Goal: Information Seeking & Learning: Learn about a topic

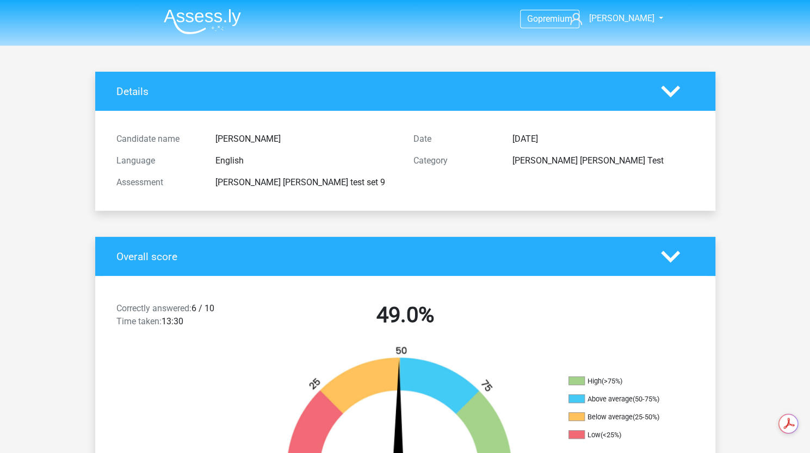
click at [227, 9] on img at bounding box center [202, 22] width 77 height 26
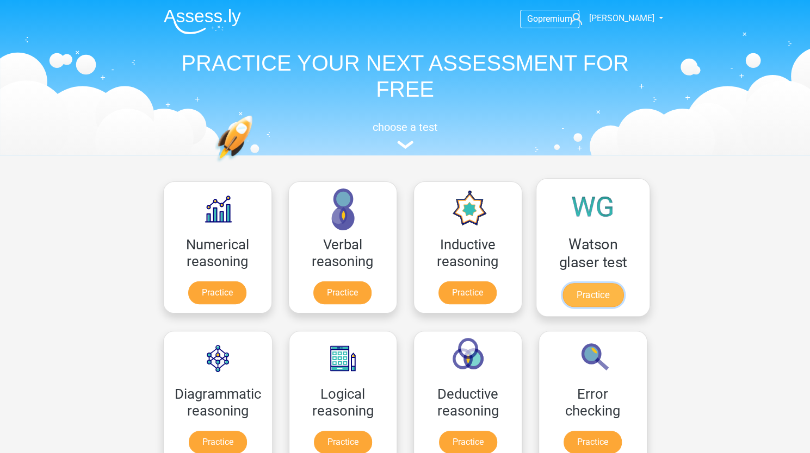
click at [593, 288] on link "Practice" at bounding box center [592, 295] width 61 height 24
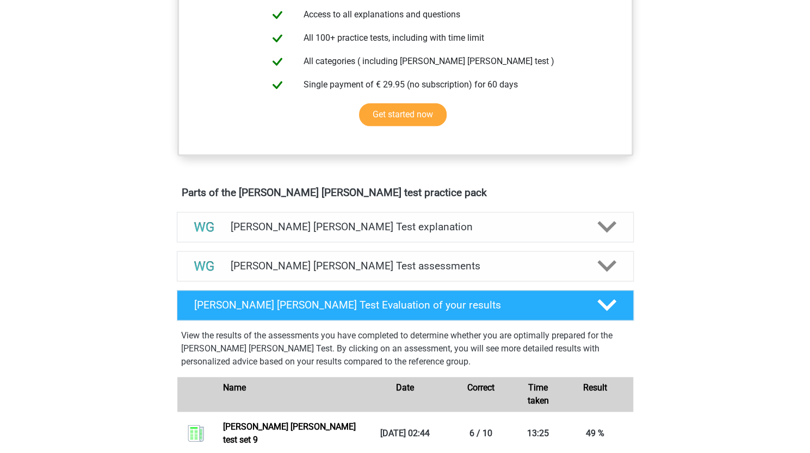
scroll to position [483, 0]
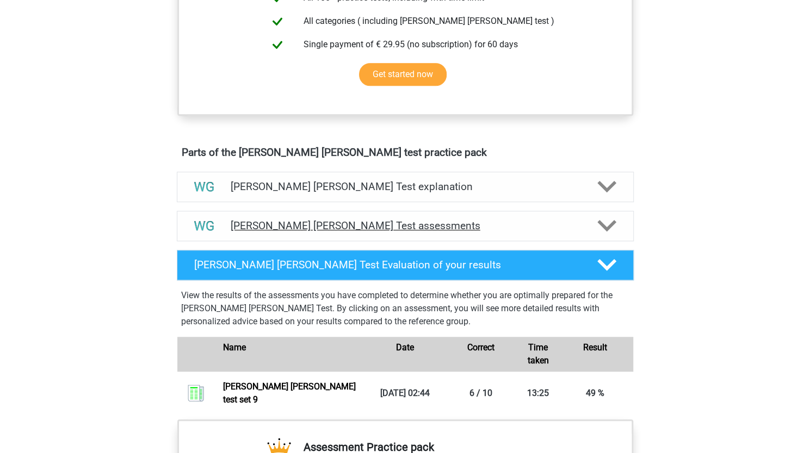
click at [352, 217] on div "Watson Glaser Test assessments" at bounding box center [405, 226] width 457 height 30
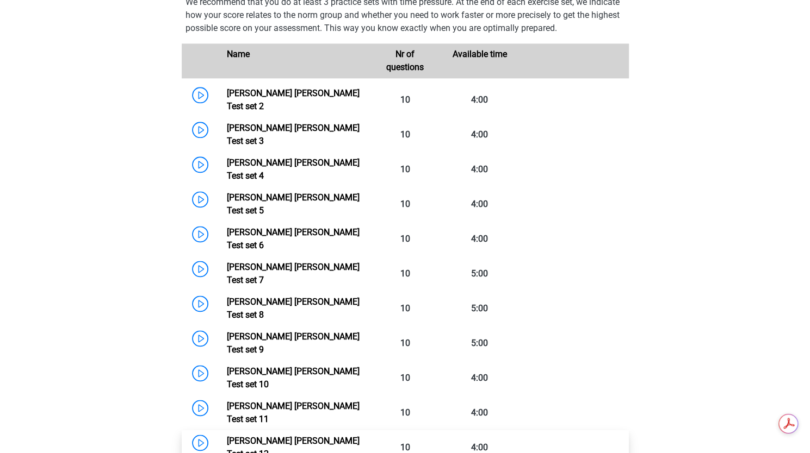
scroll to position [0, 0]
click at [328, 436] on link "Watson Glaser Test set 12" at bounding box center [293, 447] width 133 height 23
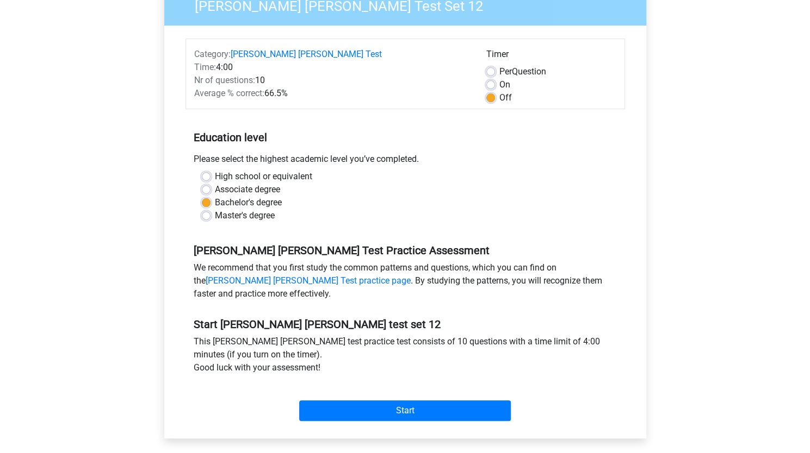
scroll to position [102, 0]
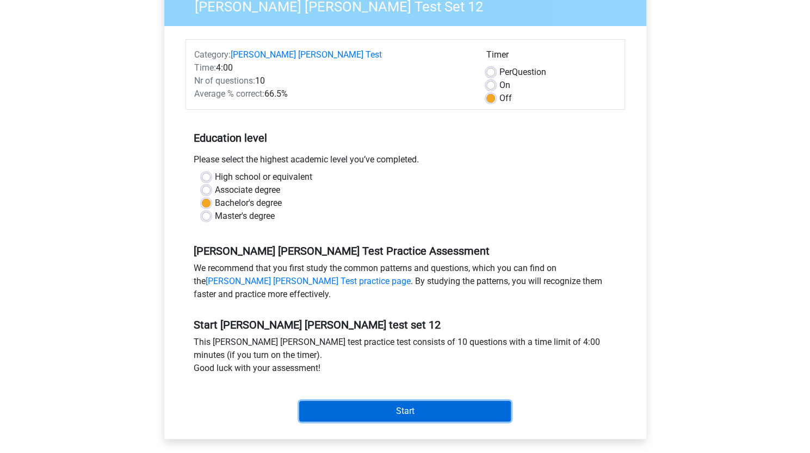
click at [485, 402] on input "Start" at bounding box center [405, 411] width 212 height 21
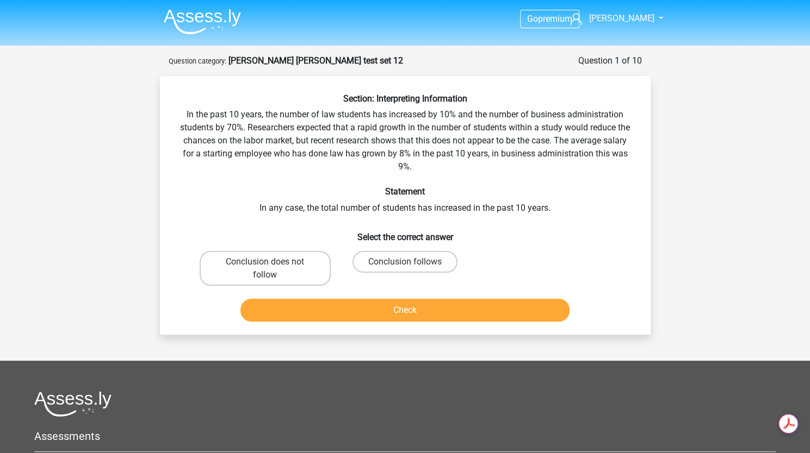
click at [485, 402] on div at bounding box center [404, 404] width 741 height 26
click at [435, 264] on label "Conclusion follows" at bounding box center [404, 262] width 105 height 22
click at [412, 264] on input "Conclusion follows" at bounding box center [408, 265] width 7 height 7
radio input "true"
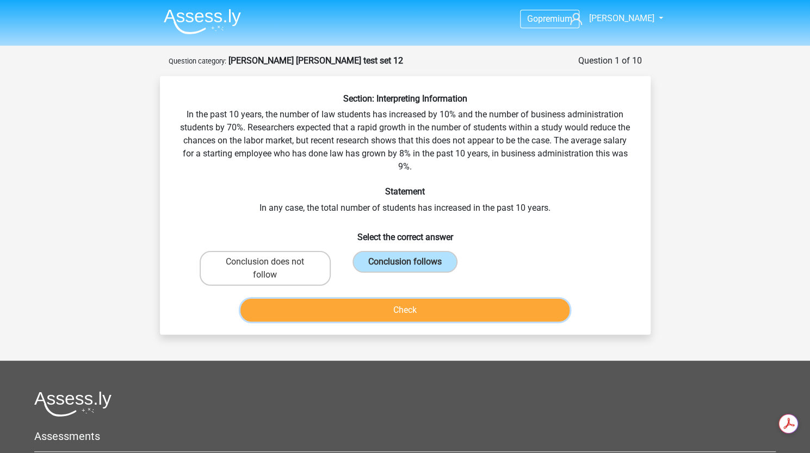
click at [432, 319] on button "Check" at bounding box center [404, 310] width 329 height 23
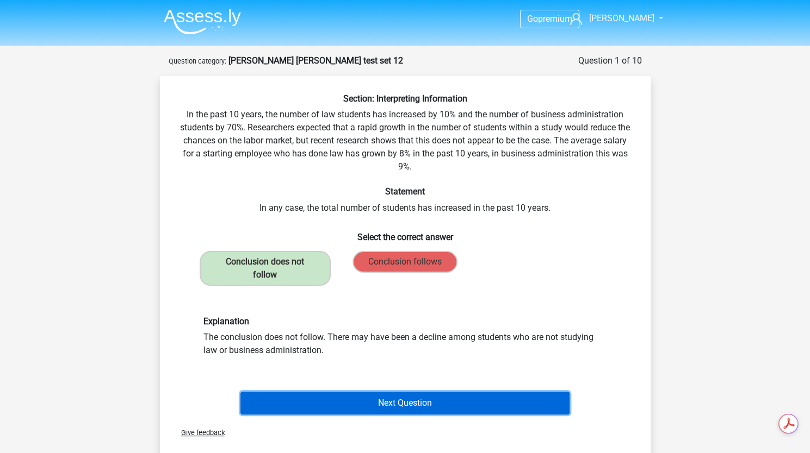
click at [494, 399] on button "Next Question" at bounding box center [404, 403] width 329 height 23
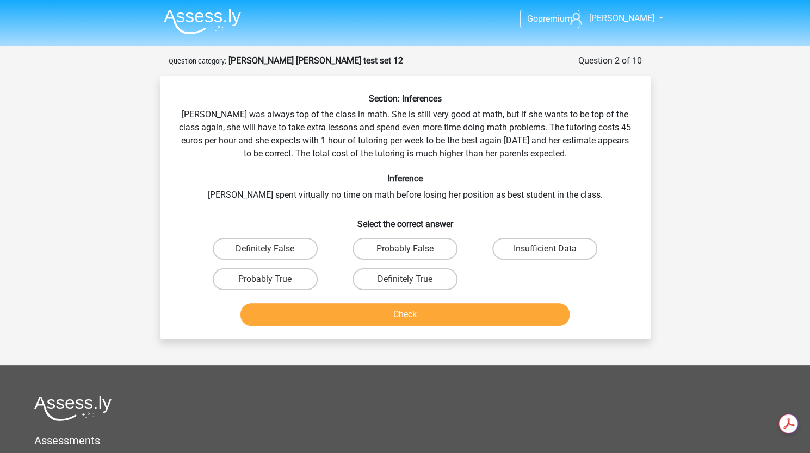
scroll to position [54, 0]
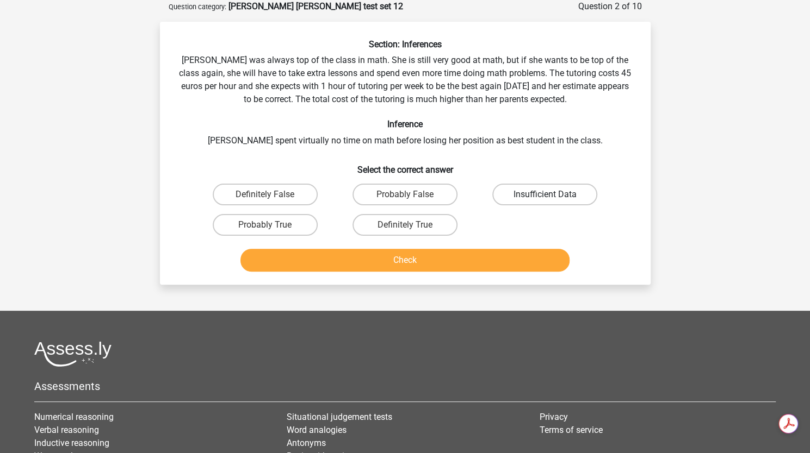
click at [543, 203] on label "Insufficient Data" at bounding box center [544, 195] width 105 height 22
click at [545, 202] on input "Insufficient Data" at bounding box center [548, 198] width 7 height 7
radio input "true"
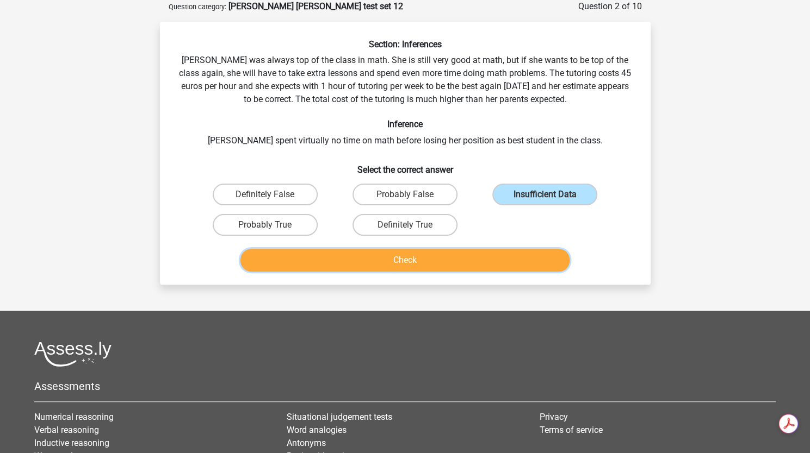
click at [529, 256] on button "Check" at bounding box center [404, 260] width 329 height 23
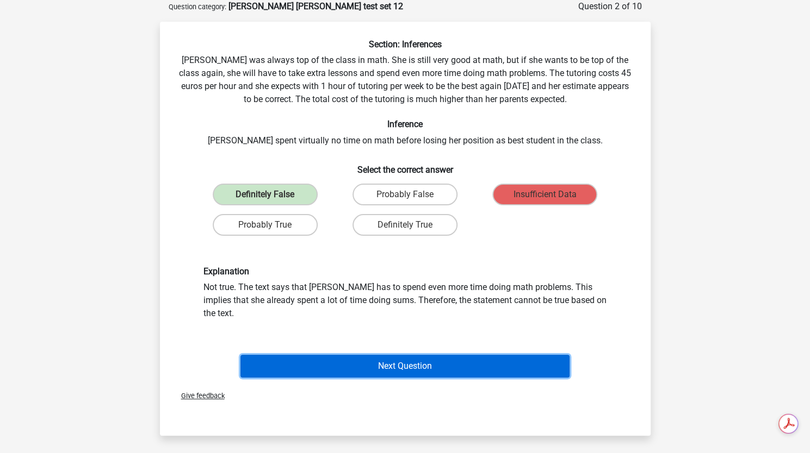
click at [449, 355] on button "Next Question" at bounding box center [404, 366] width 329 height 23
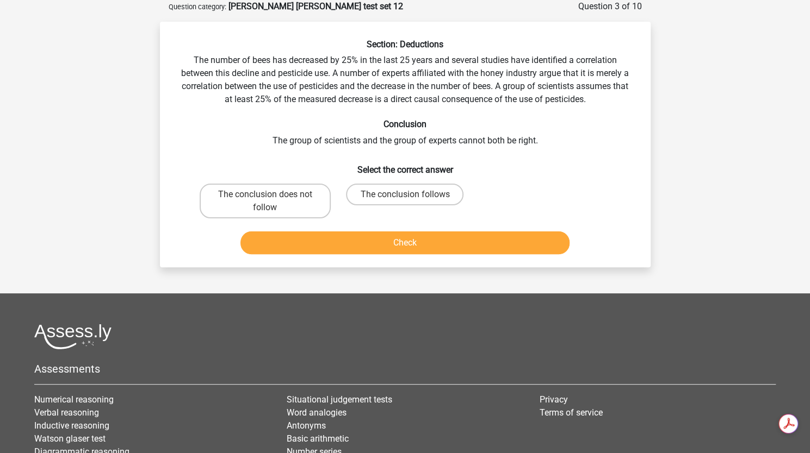
click at [449, 342] on div at bounding box center [404, 337] width 741 height 26
click at [281, 202] on label "The conclusion does not follow" at bounding box center [265, 201] width 131 height 35
click at [272, 202] on input "The conclusion does not follow" at bounding box center [268, 198] width 7 height 7
radio input "true"
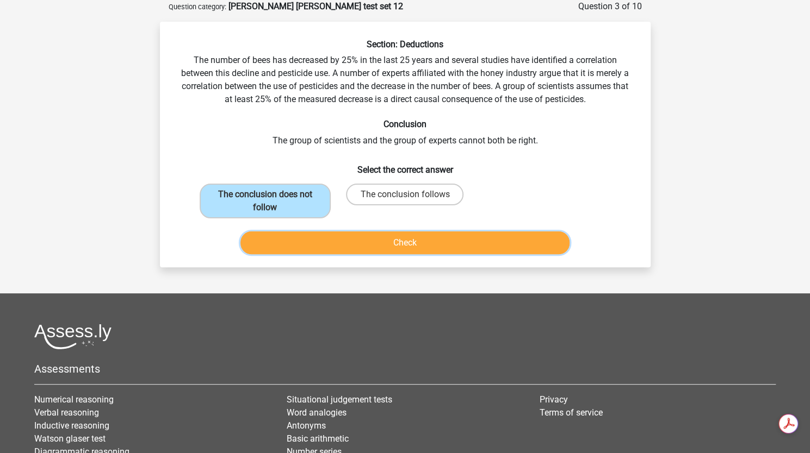
click at [306, 241] on button "Check" at bounding box center [404, 243] width 329 height 23
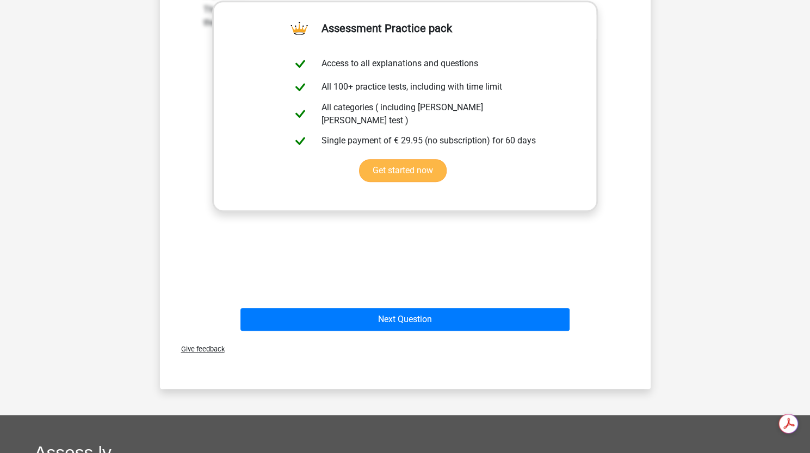
scroll to position [328, 0]
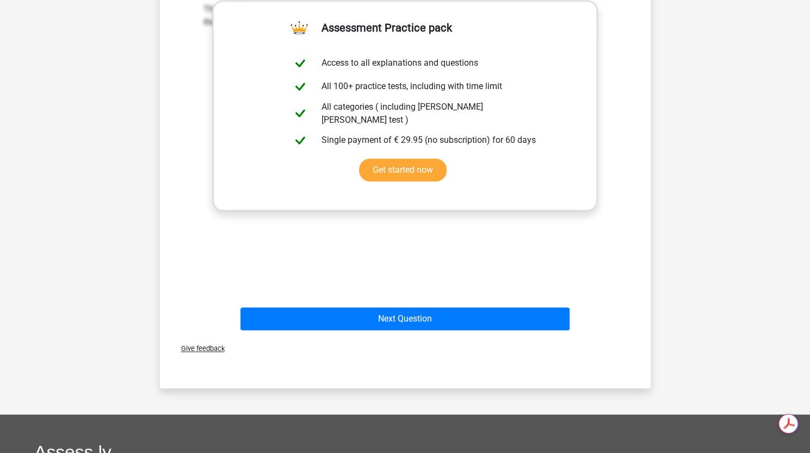
click at [428, 300] on div "Next Question" at bounding box center [405, 317] width 456 height 36
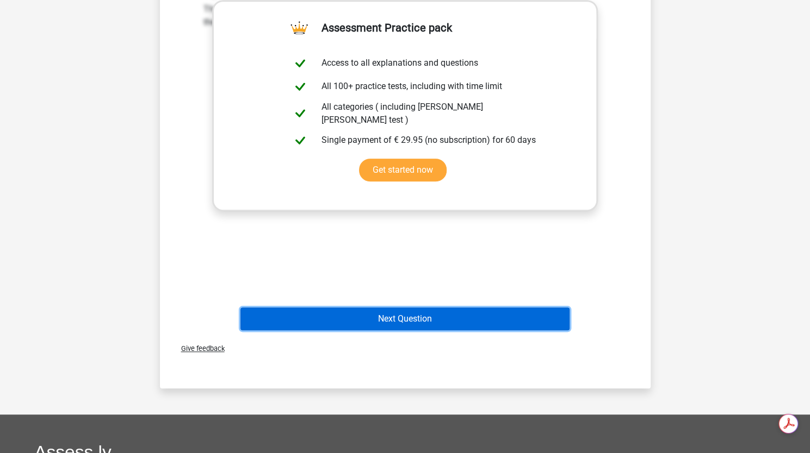
click at [409, 318] on button "Next Question" at bounding box center [404, 319] width 329 height 23
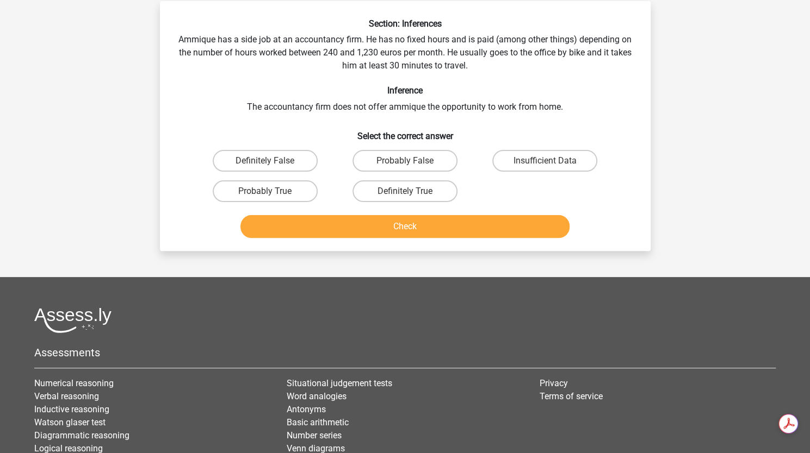
scroll to position [54, 0]
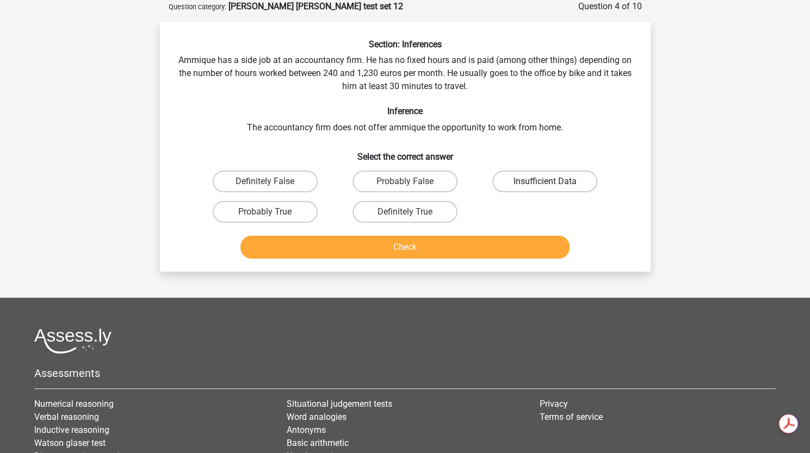
click at [582, 183] on label "Insufficient Data" at bounding box center [544, 182] width 105 height 22
click at [552, 183] on input "Insufficient Data" at bounding box center [548, 185] width 7 height 7
radio input "true"
click at [502, 244] on button "Check" at bounding box center [404, 247] width 329 height 23
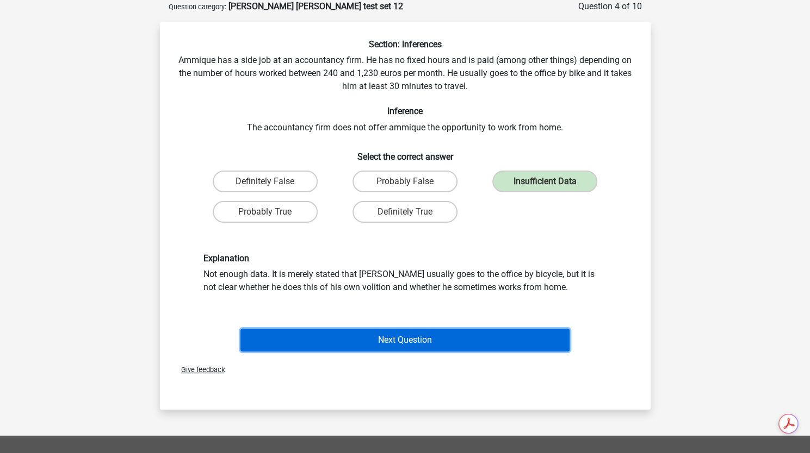
click at [412, 333] on button "Next Question" at bounding box center [404, 340] width 329 height 23
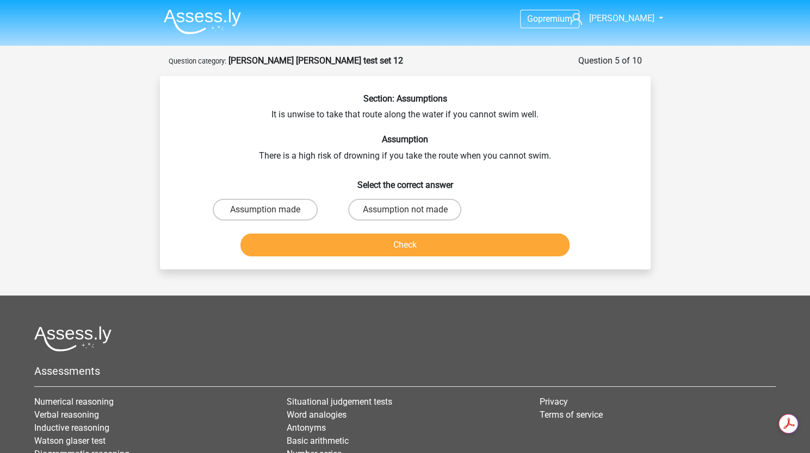
scroll to position [2, 0]
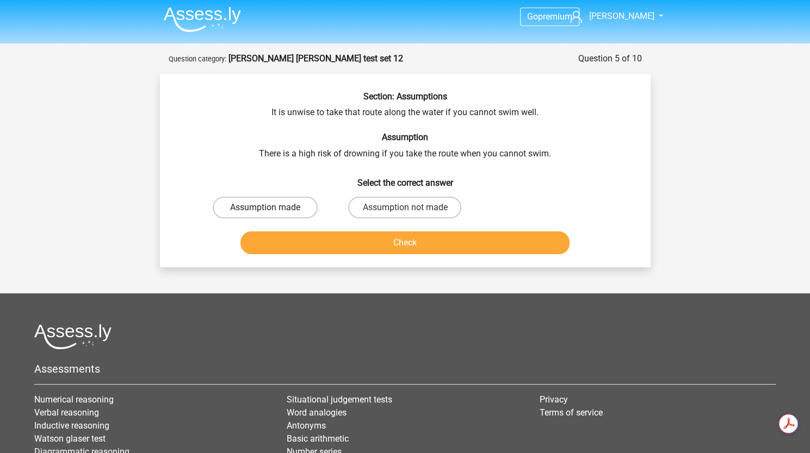
click at [301, 206] on label "Assumption made" at bounding box center [265, 208] width 105 height 22
click at [272, 208] on input "Assumption made" at bounding box center [268, 211] width 7 height 7
radio input "true"
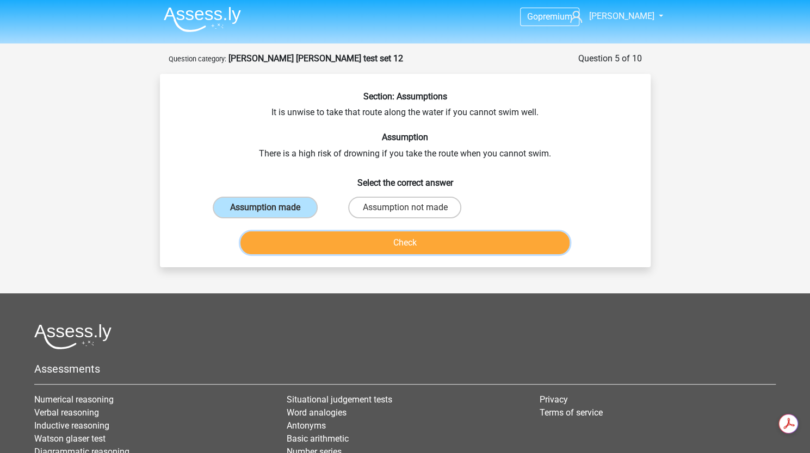
click at [325, 233] on button "Check" at bounding box center [404, 243] width 329 height 23
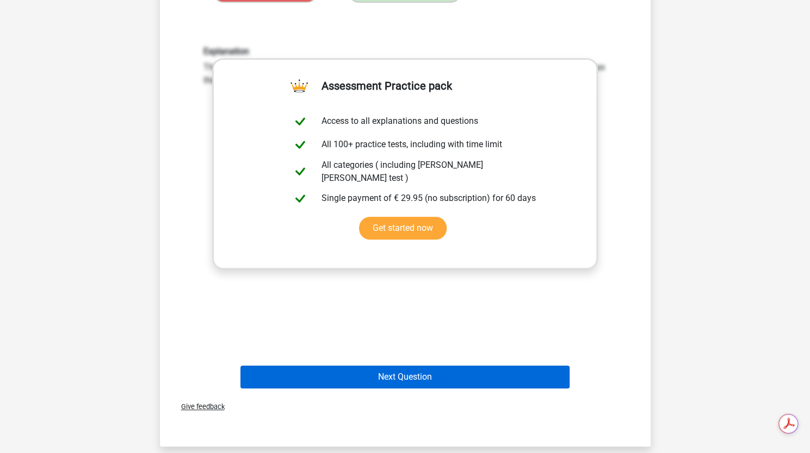
scroll to position [0, 0]
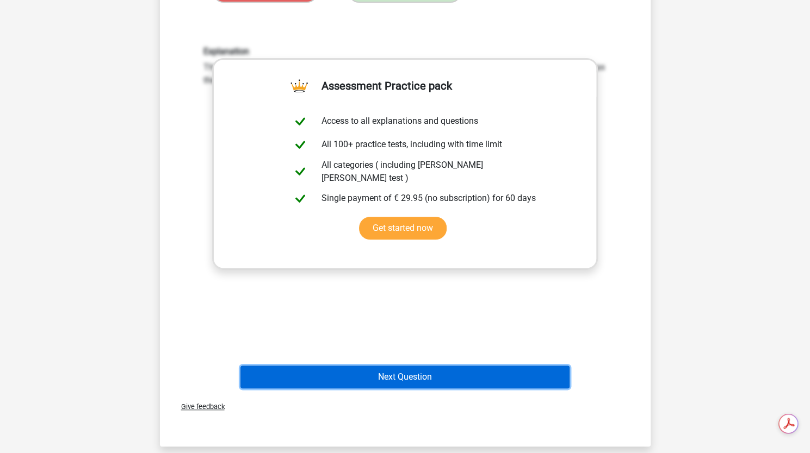
click at [405, 369] on button "Next Question" at bounding box center [404, 377] width 329 height 23
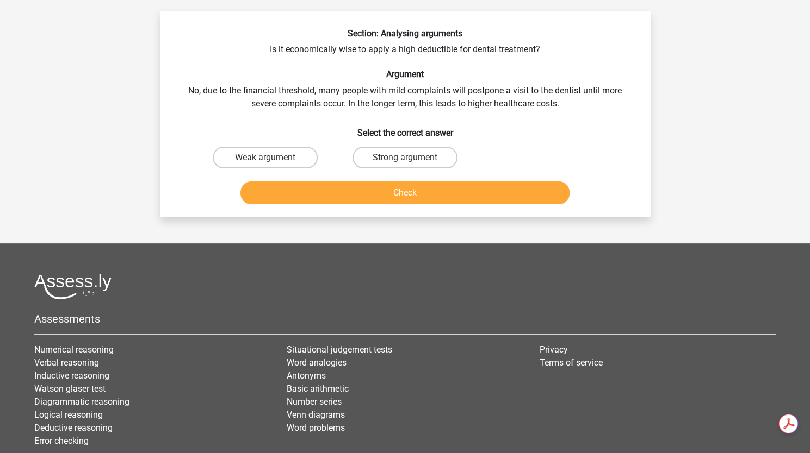
scroll to position [54, 0]
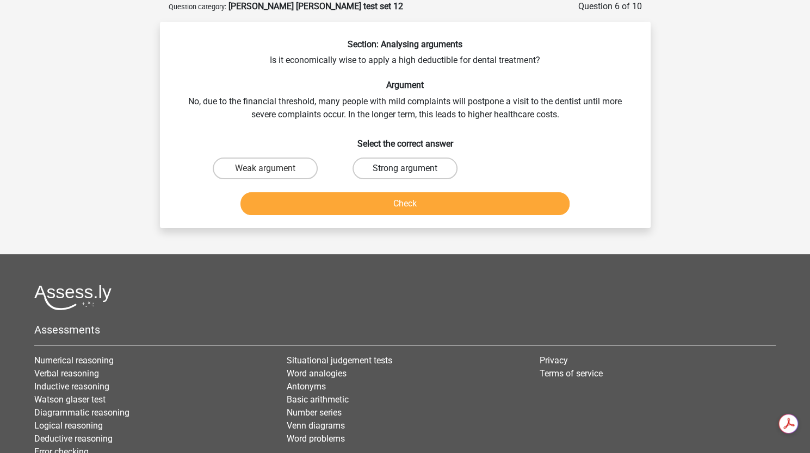
click at [390, 160] on label "Strong argument" at bounding box center [404, 169] width 105 height 22
click at [405, 169] on input "Strong argument" at bounding box center [408, 172] width 7 height 7
radio input "true"
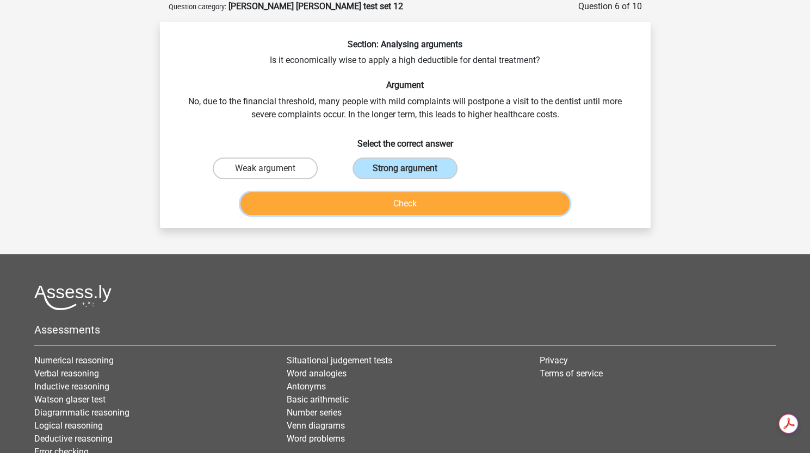
click at [395, 209] on button "Check" at bounding box center [404, 203] width 329 height 23
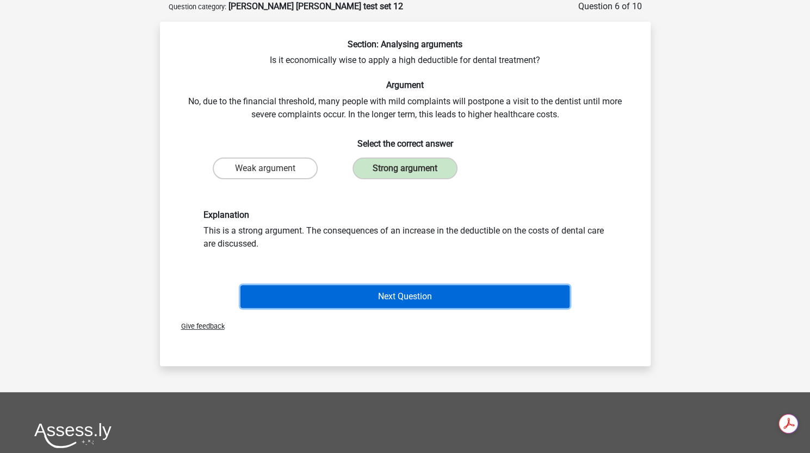
click at [402, 290] on button "Next Question" at bounding box center [404, 296] width 329 height 23
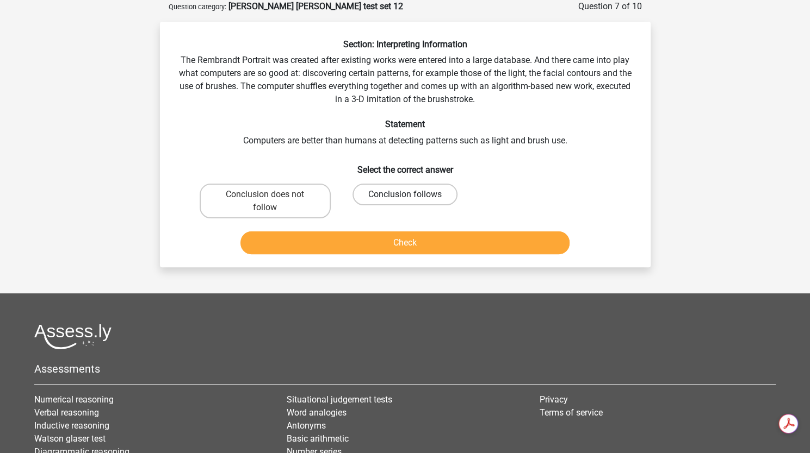
click at [397, 189] on label "Conclusion follows" at bounding box center [404, 195] width 105 height 22
click at [405, 195] on input "Conclusion follows" at bounding box center [408, 198] width 7 height 7
radio input "true"
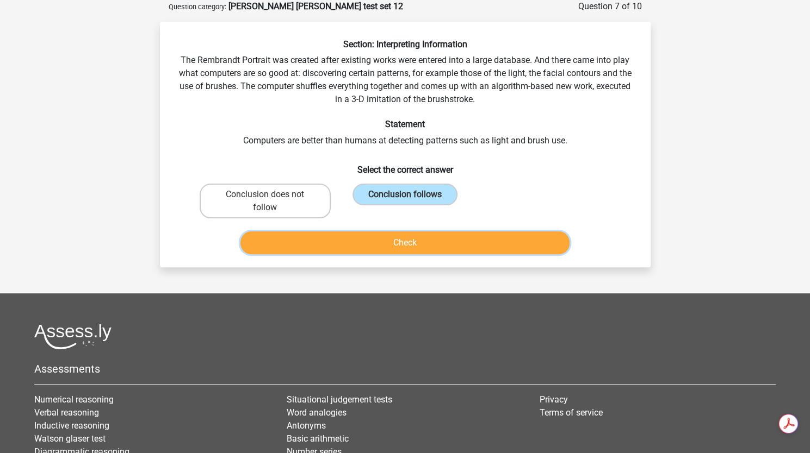
click at [410, 249] on button "Check" at bounding box center [404, 243] width 329 height 23
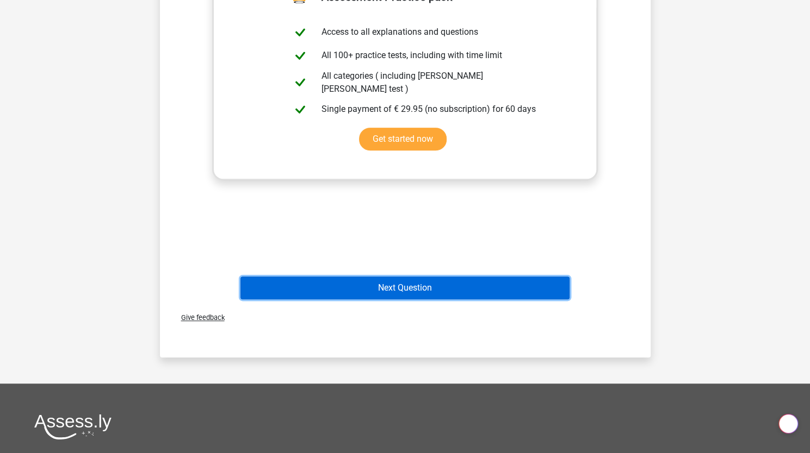
click at [430, 291] on button "Next Question" at bounding box center [404, 288] width 329 height 23
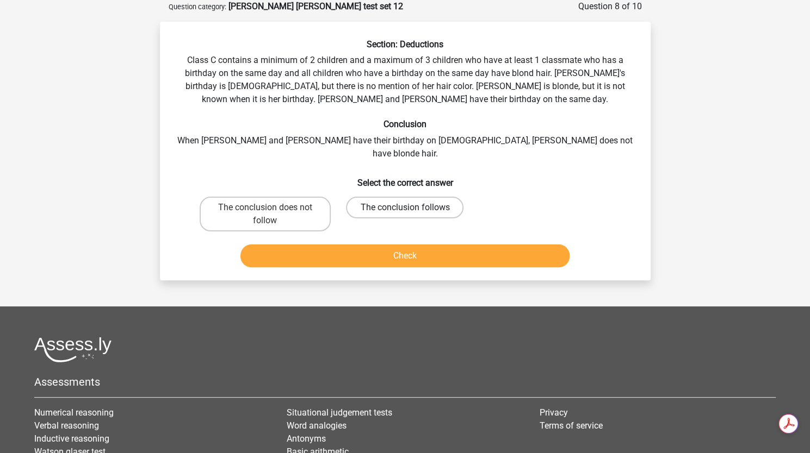
click at [400, 197] on label "The conclusion follows" at bounding box center [404, 208] width 117 height 22
click at [405, 208] on input "The conclusion follows" at bounding box center [408, 211] width 7 height 7
radio input "true"
click at [406, 245] on button "Check" at bounding box center [404, 256] width 329 height 23
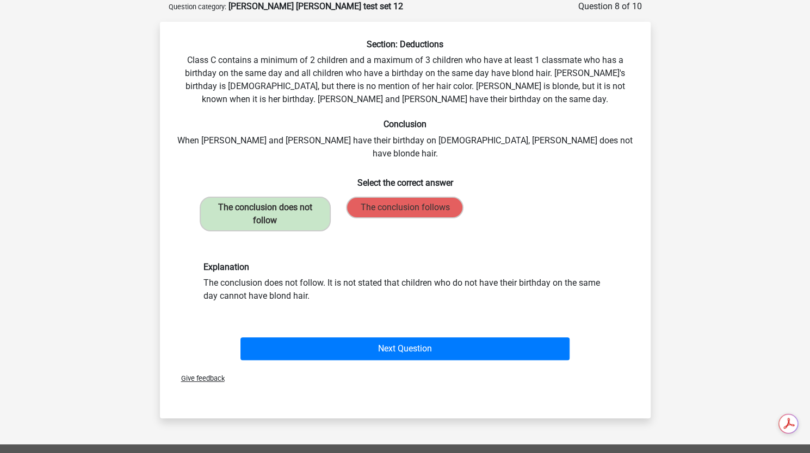
scroll to position [57, 0]
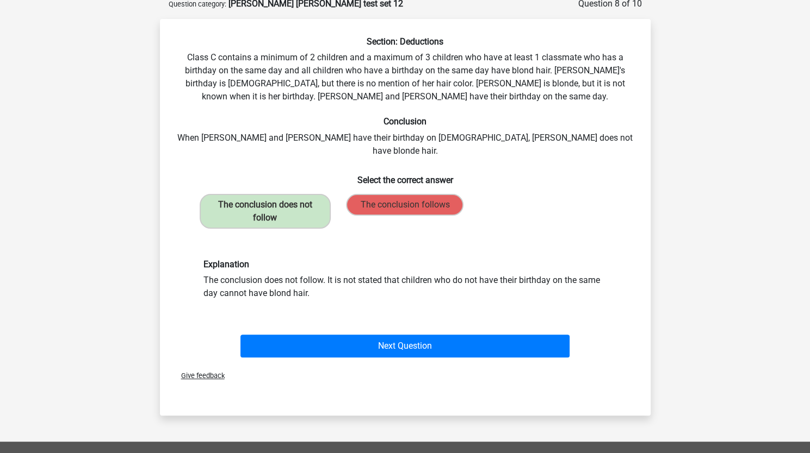
click at [410, 264] on div "Explanation The conclusion does not follow. It is not stated that children who …" at bounding box center [405, 279] width 420 height 41
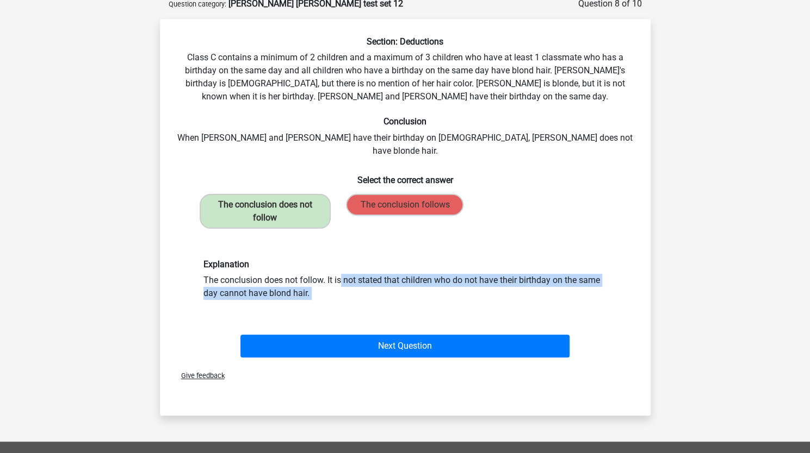
click at [410, 264] on div "Explanation The conclusion does not follow. It is not stated that children who …" at bounding box center [405, 279] width 420 height 41
click at [408, 283] on div "Explanation The conclusion does not follow. It is not stated that children who …" at bounding box center [405, 279] width 420 height 41
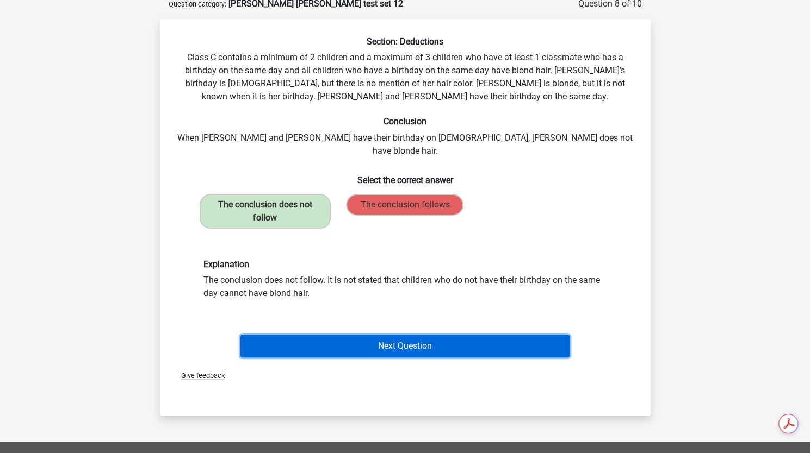
click at [399, 341] on button "Next Question" at bounding box center [404, 346] width 329 height 23
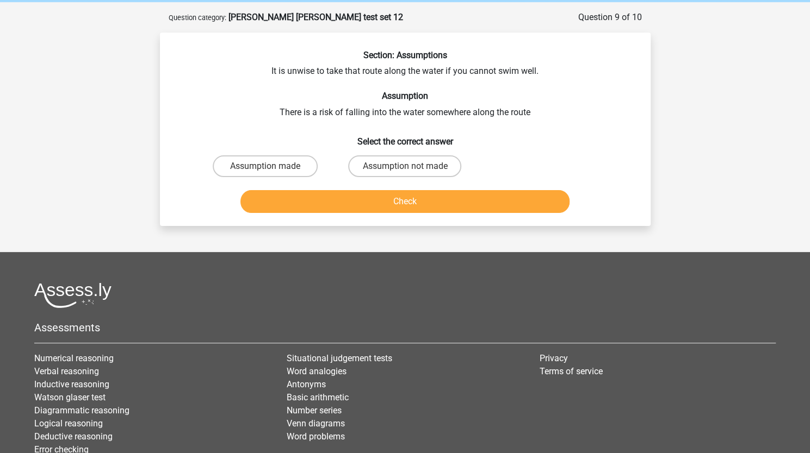
scroll to position [43, 0]
click at [286, 170] on label "Assumption made" at bounding box center [265, 167] width 105 height 22
click at [272, 170] on input "Assumption made" at bounding box center [268, 170] width 7 height 7
radio input "true"
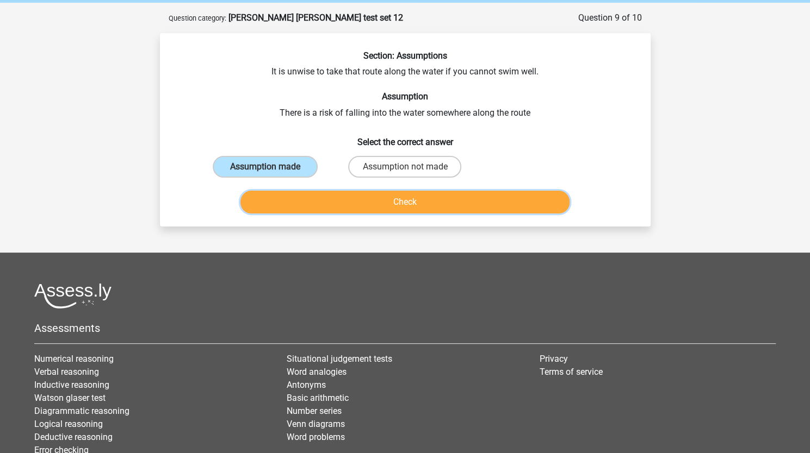
click at [322, 200] on button "Check" at bounding box center [404, 202] width 329 height 23
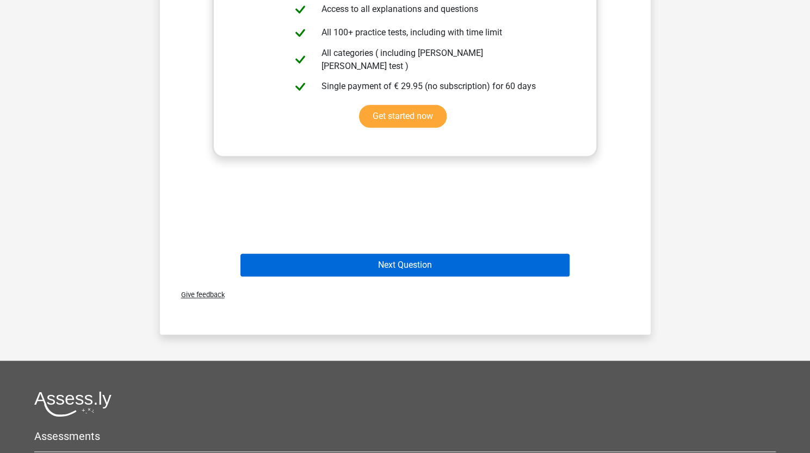
scroll to position [0, 0]
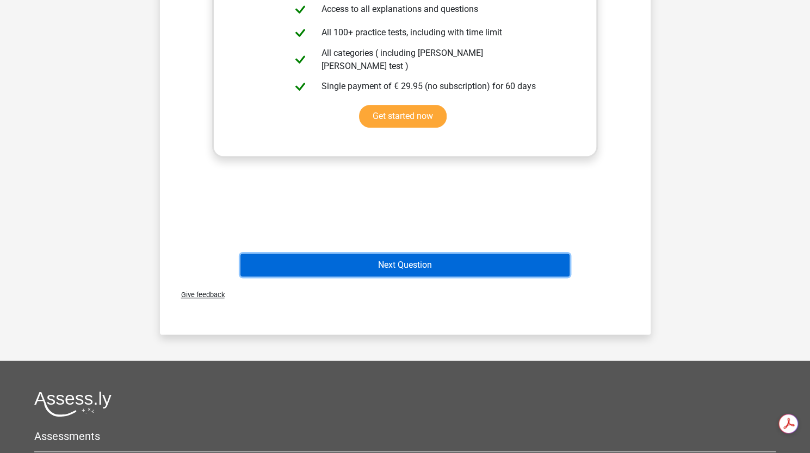
click at [341, 272] on button "Next Question" at bounding box center [404, 265] width 329 height 23
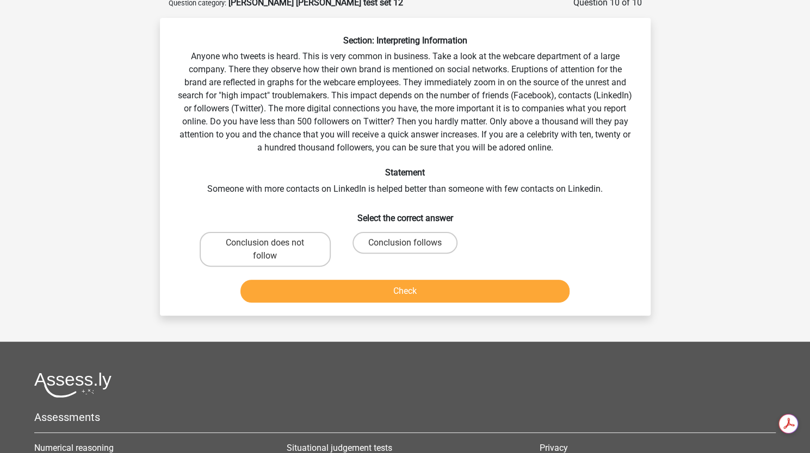
scroll to position [54, 0]
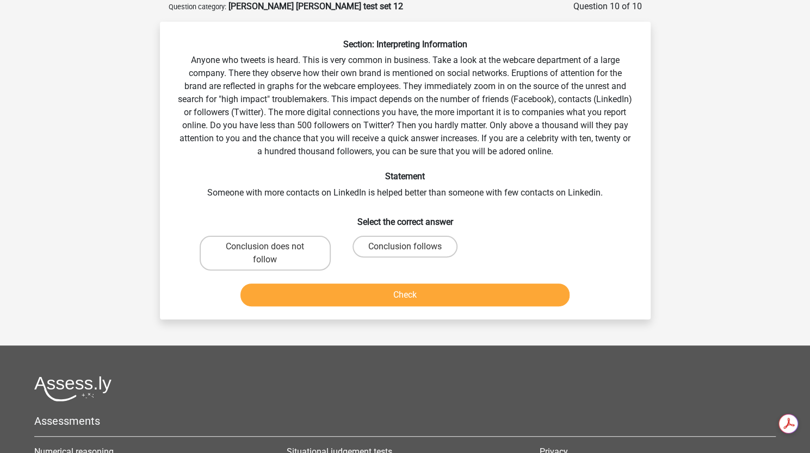
click at [200, 243] on div "Conclusion does not follow" at bounding box center [265, 253] width 131 height 35
click at [247, 248] on label "Conclusion does not follow" at bounding box center [265, 253] width 131 height 35
click at [265, 248] on input "Conclusion does not follow" at bounding box center [268, 250] width 7 height 7
radio input "true"
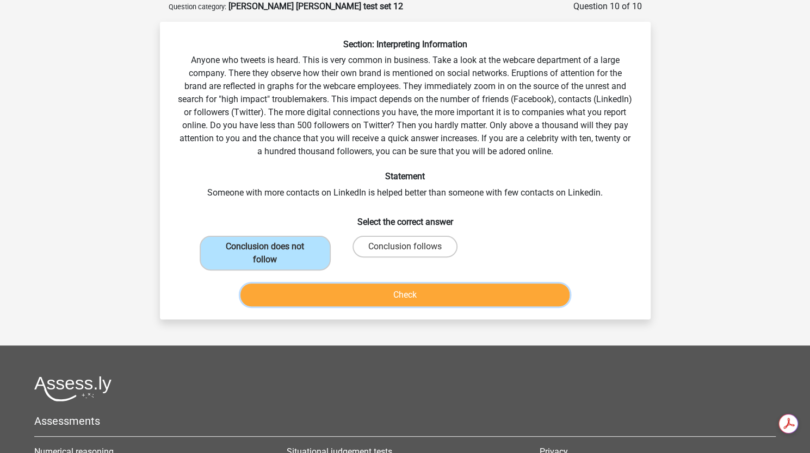
click at [343, 297] on button "Check" at bounding box center [404, 295] width 329 height 23
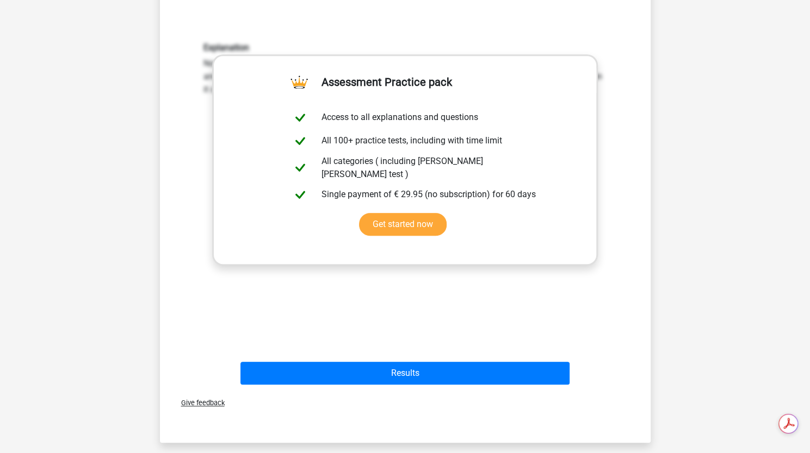
scroll to position [326, 0]
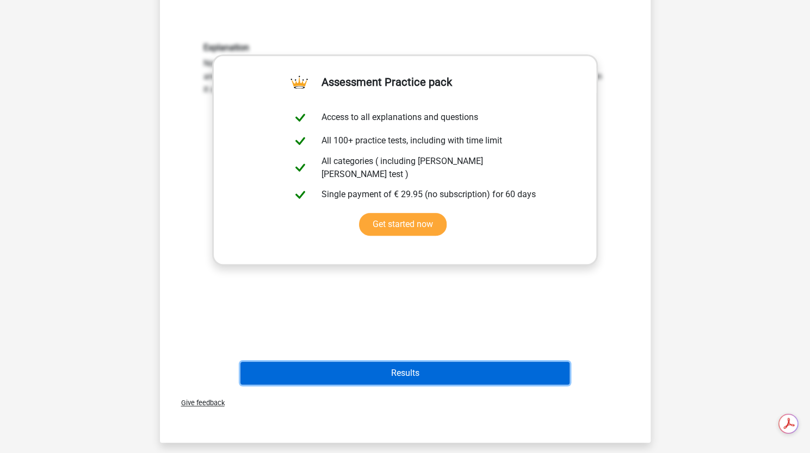
click at [387, 362] on button "Results" at bounding box center [404, 373] width 329 height 23
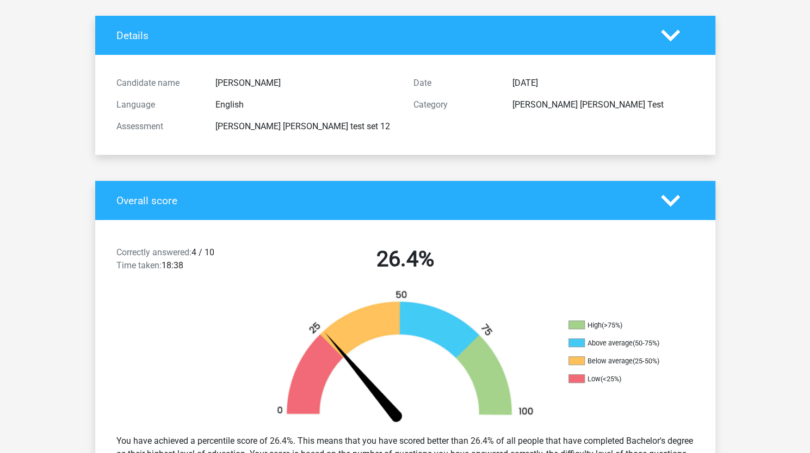
scroll to position [6, 0]
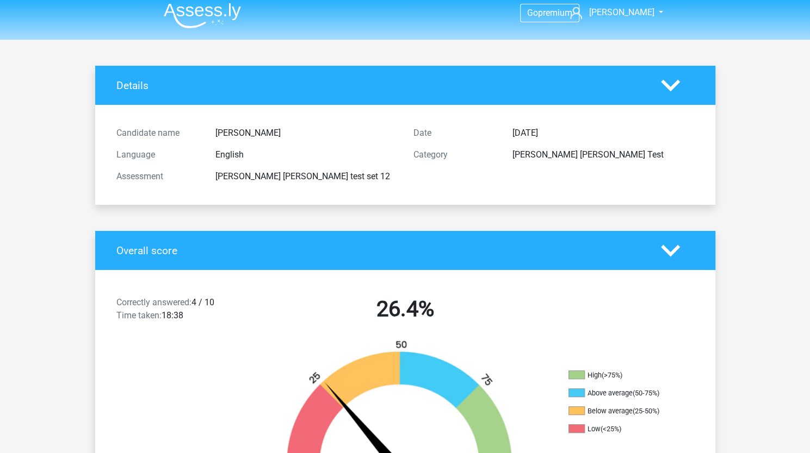
click at [197, 3] on img at bounding box center [202, 16] width 77 height 26
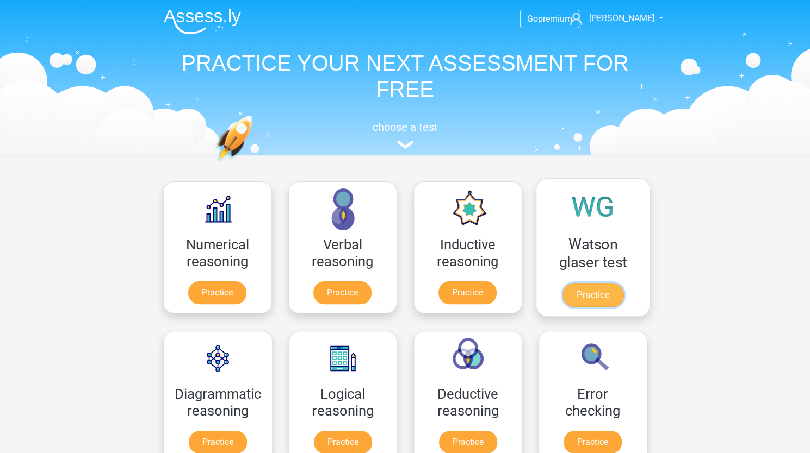
click at [589, 288] on link "Practice" at bounding box center [592, 295] width 61 height 24
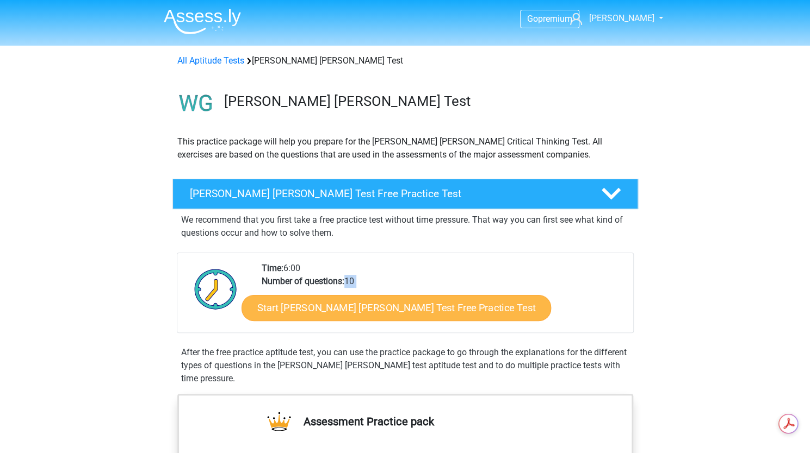
drag, startPoint x: 0, startPoint y: 0, endPoint x: 396, endPoint y: 298, distance: 495.9
click at [396, 298] on div "Start [PERSON_NAME] [PERSON_NAME] Test Free Practice Test" at bounding box center [443, 310] width 363 height 45
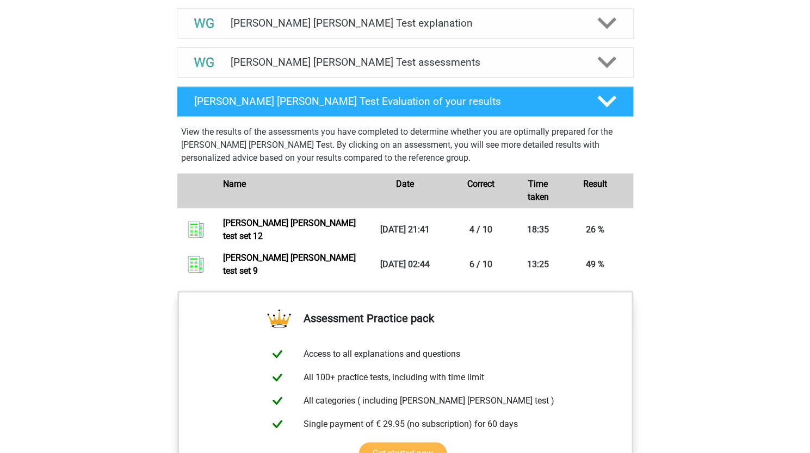
scroll to position [646, 0]
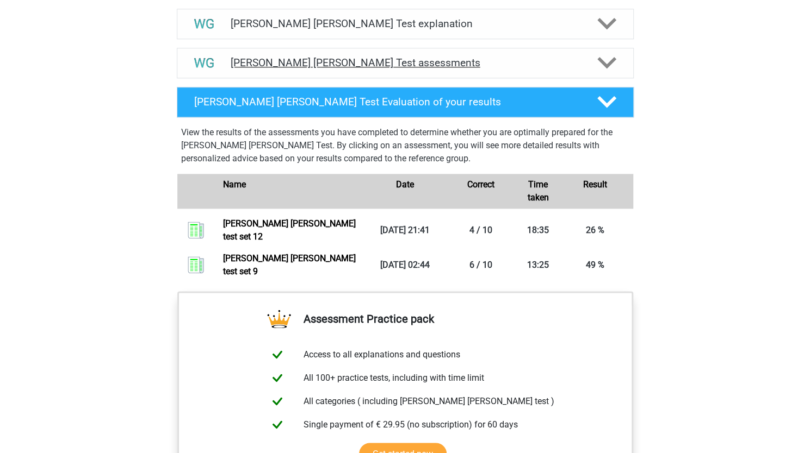
click at [442, 53] on div "Watson Glaser Test assessments" at bounding box center [405, 63] width 457 height 30
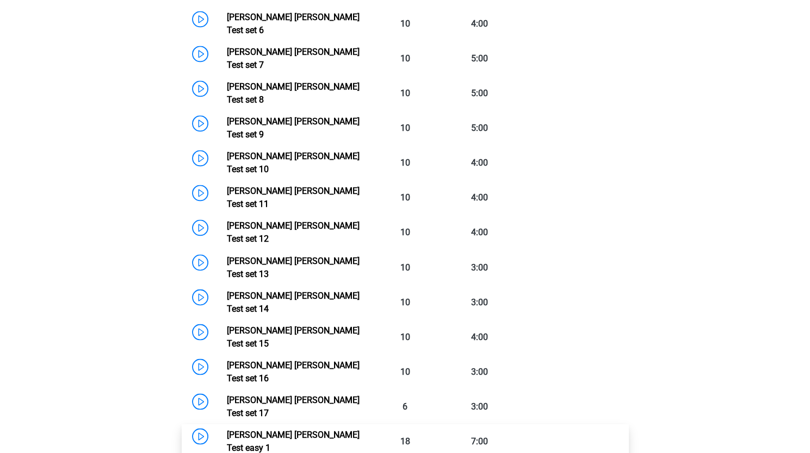
scroll to position [0, 0]
click at [271, 360] on link "Watson Glaser Test set 16" at bounding box center [293, 371] width 133 height 23
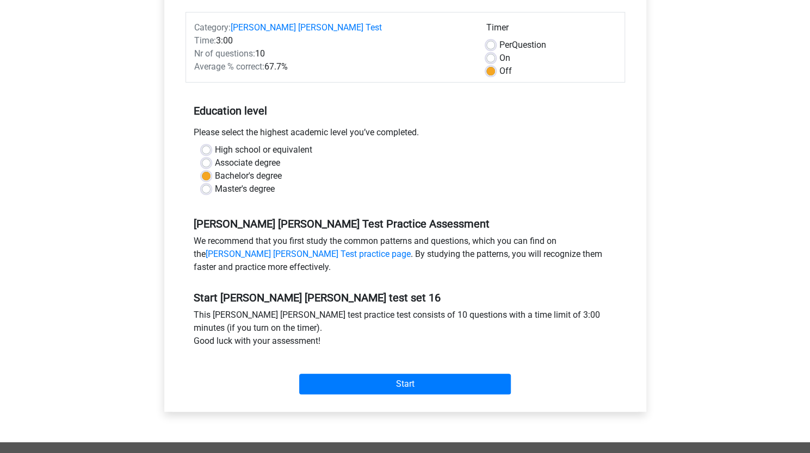
scroll to position [130, 0]
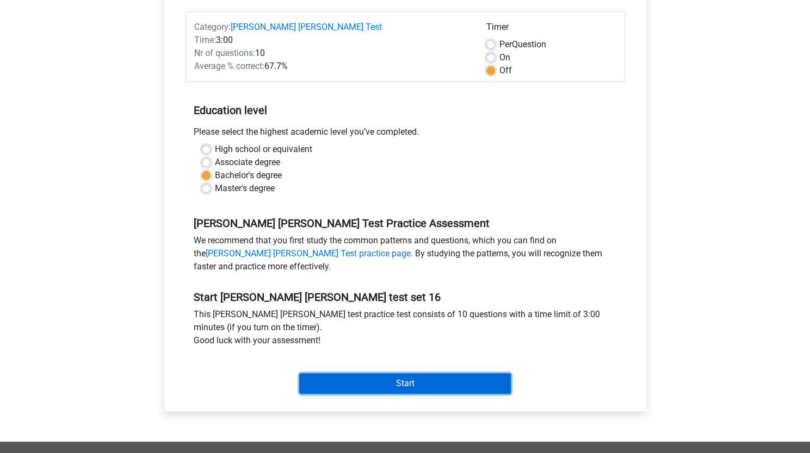
click at [374, 379] on input "Start" at bounding box center [405, 384] width 212 height 21
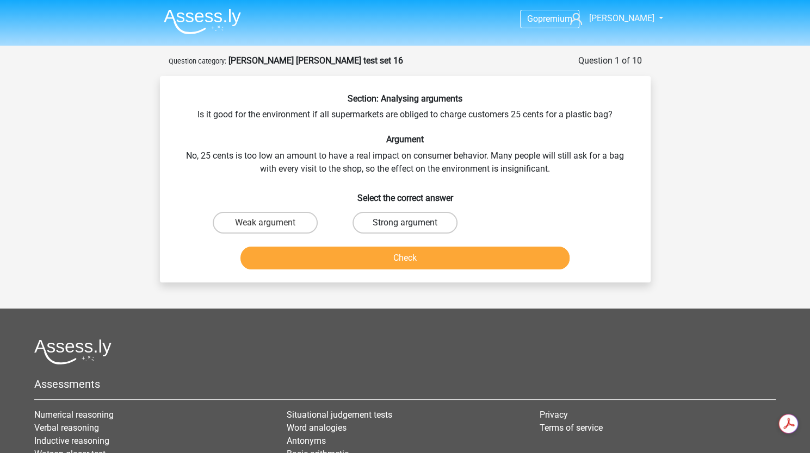
click at [420, 213] on label "Strong argument" at bounding box center [404, 223] width 105 height 22
click at [412, 223] on input "Strong argument" at bounding box center [408, 226] width 7 height 7
radio input "true"
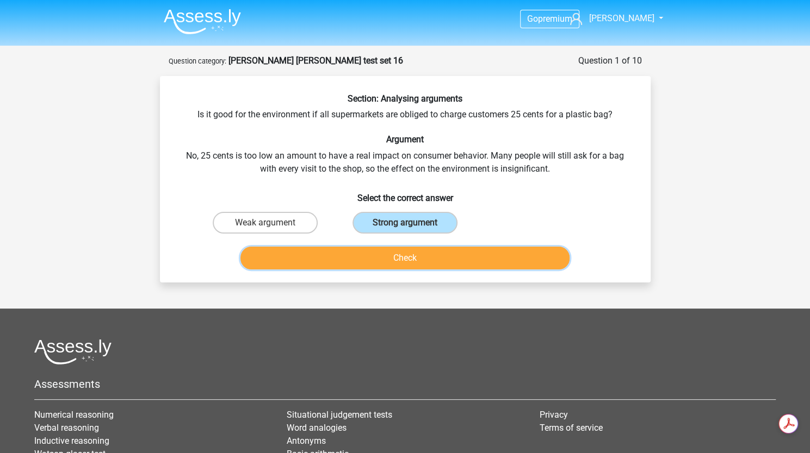
click at [406, 255] on button "Check" at bounding box center [404, 258] width 329 height 23
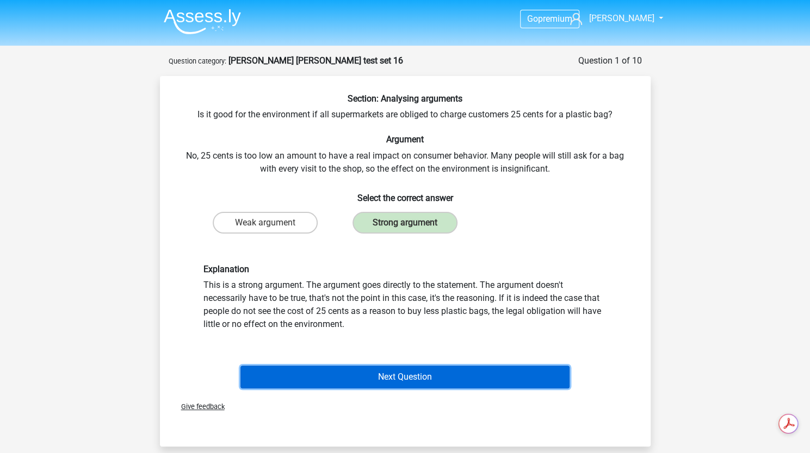
click at [440, 376] on button "Next Question" at bounding box center [404, 377] width 329 height 23
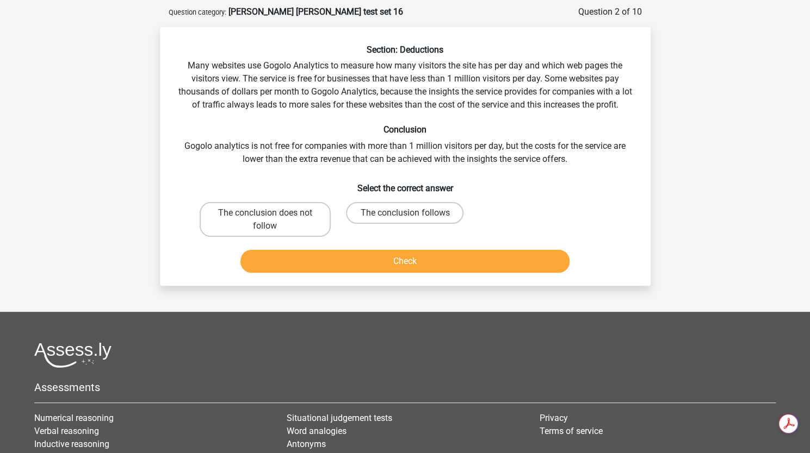
scroll to position [54, 0]
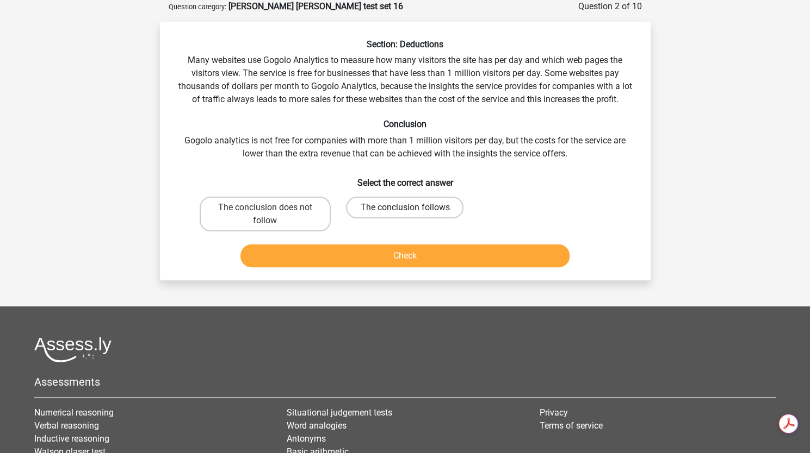
click at [396, 200] on label "The conclusion follows" at bounding box center [404, 208] width 117 height 22
click at [405, 208] on input "The conclusion follows" at bounding box center [408, 211] width 7 height 7
radio input "true"
click at [402, 262] on button "Check" at bounding box center [404, 256] width 329 height 23
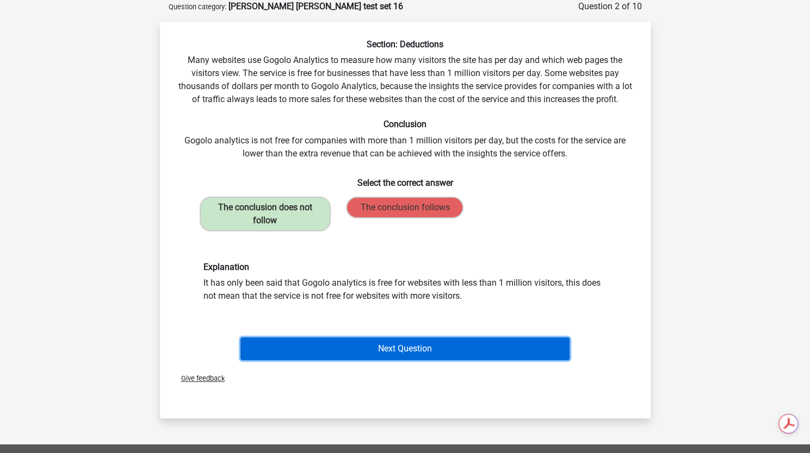
click at [419, 349] on button "Next Question" at bounding box center [404, 349] width 329 height 23
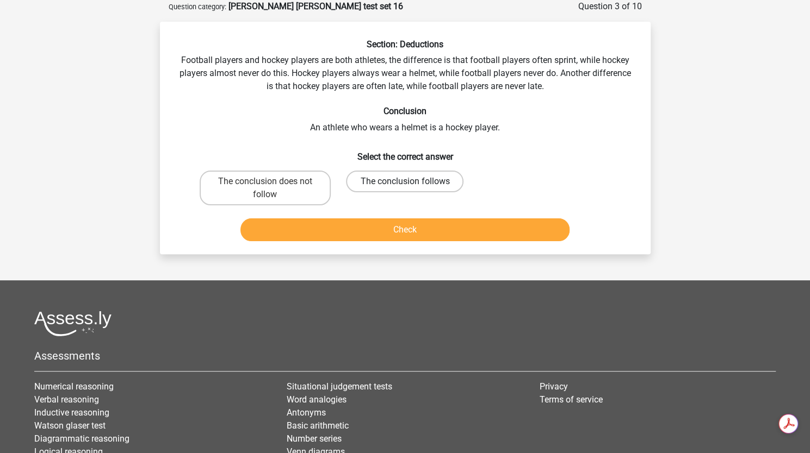
click at [413, 179] on label "The conclusion follows" at bounding box center [404, 182] width 117 height 22
click at [412, 182] on input "The conclusion follows" at bounding box center [408, 185] width 7 height 7
radio input "true"
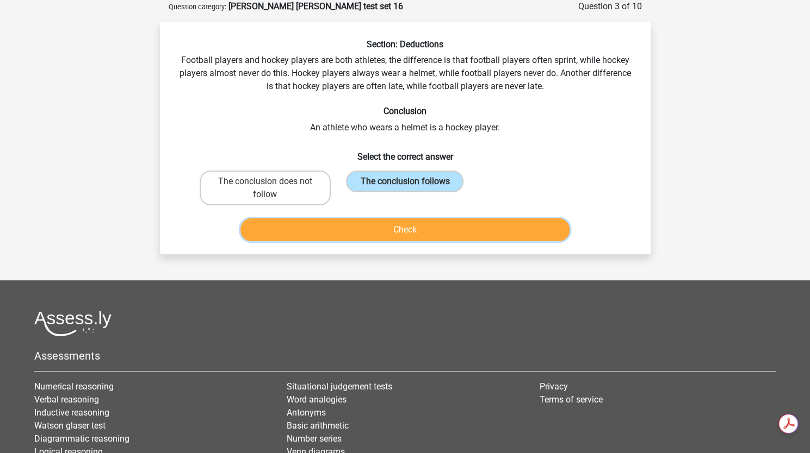
click at [421, 231] on button "Check" at bounding box center [404, 230] width 329 height 23
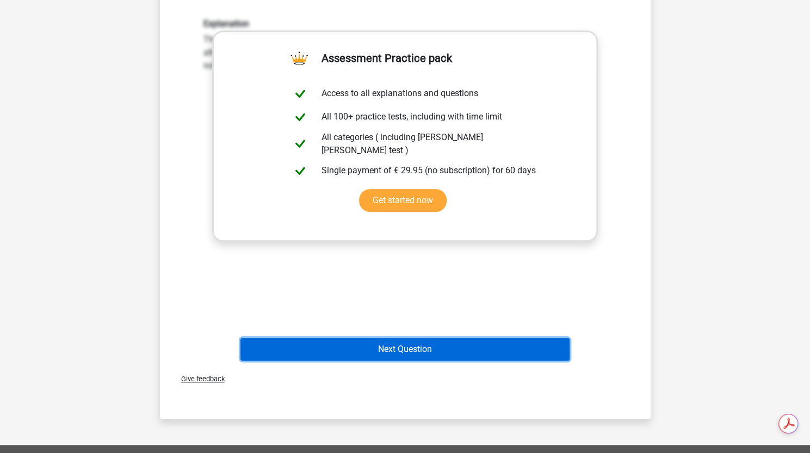
scroll to position [0, 0]
click at [399, 351] on button "Next Question" at bounding box center [404, 349] width 329 height 23
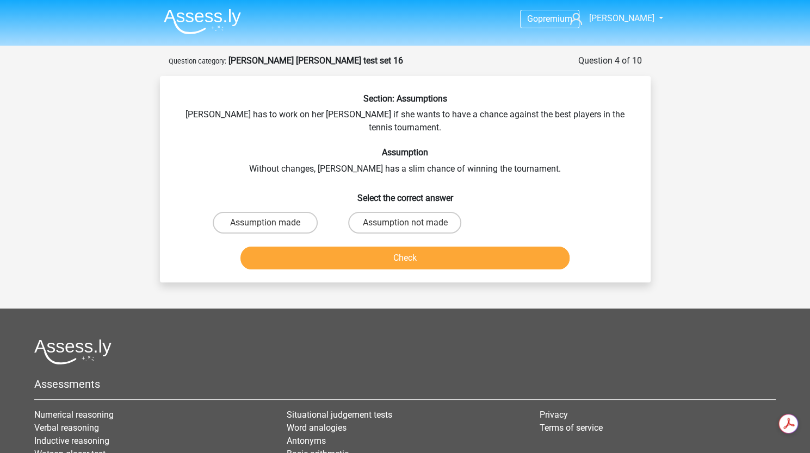
scroll to position [1, 0]
click at [257, 212] on label "Assumption made" at bounding box center [265, 223] width 105 height 22
click at [265, 222] on input "Assumption made" at bounding box center [268, 225] width 7 height 7
radio input "true"
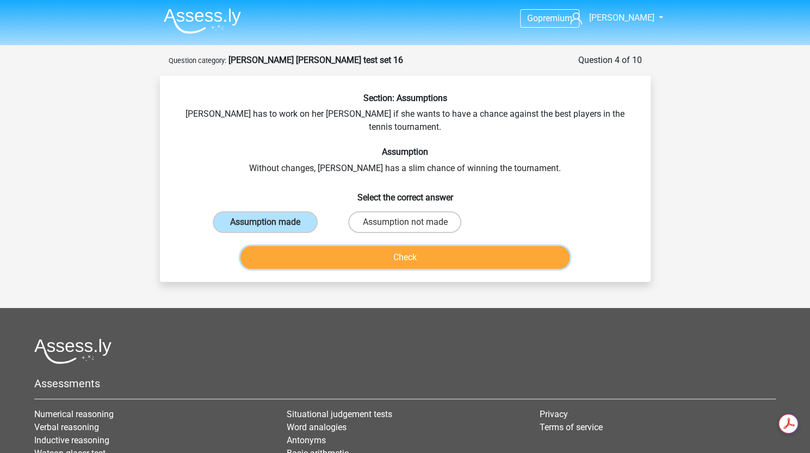
click at [291, 246] on button "Check" at bounding box center [404, 257] width 329 height 23
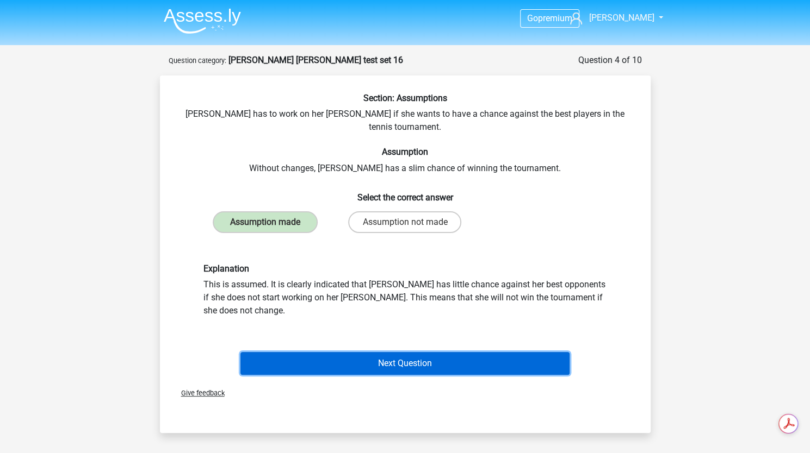
click at [364, 352] on button "Next Question" at bounding box center [404, 363] width 329 height 23
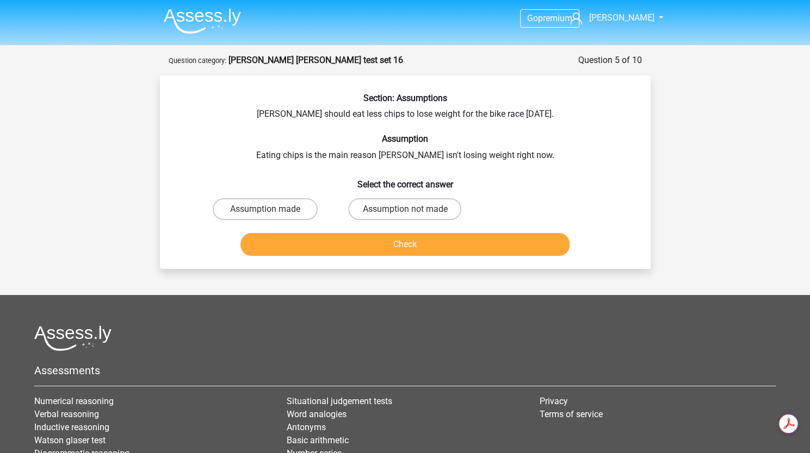
scroll to position [54, 0]
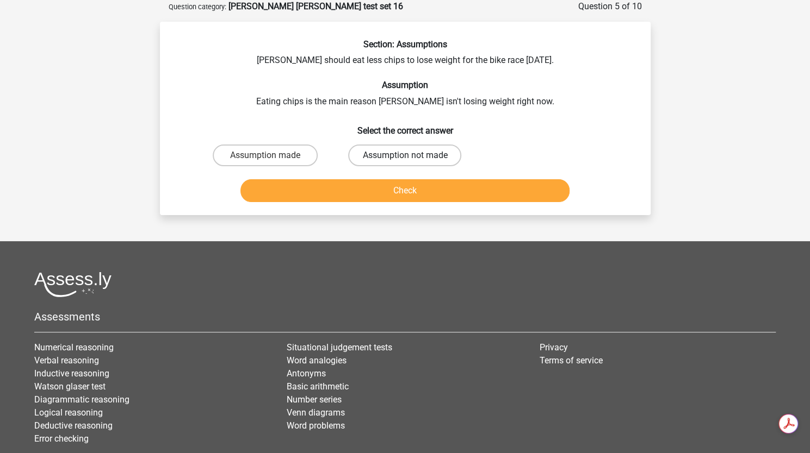
click at [385, 160] on label "Assumption not made" at bounding box center [404, 156] width 113 height 22
click at [405, 160] on input "Assumption not made" at bounding box center [408, 159] width 7 height 7
radio input "true"
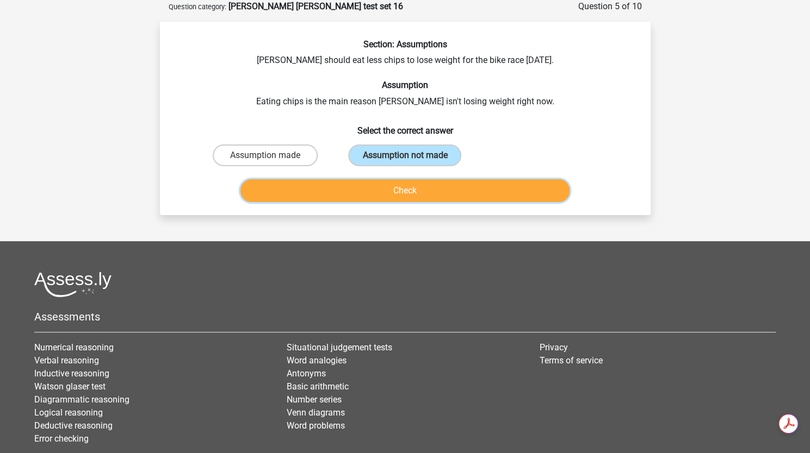
click at [362, 195] on button "Check" at bounding box center [404, 190] width 329 height 23
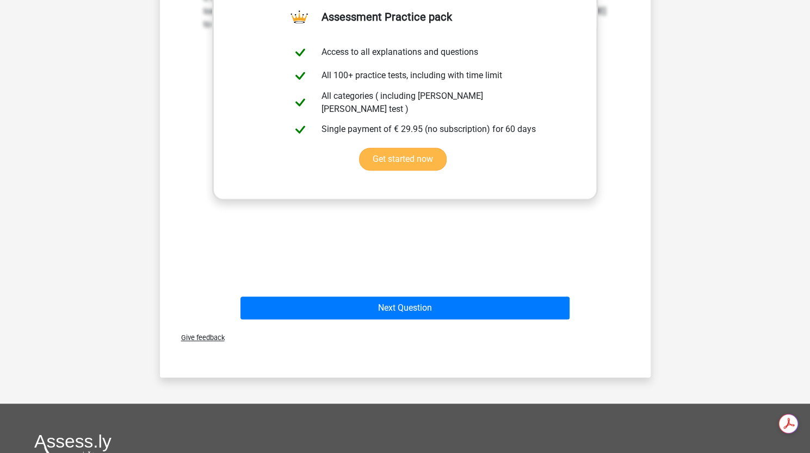
scroll to position [352, 0]
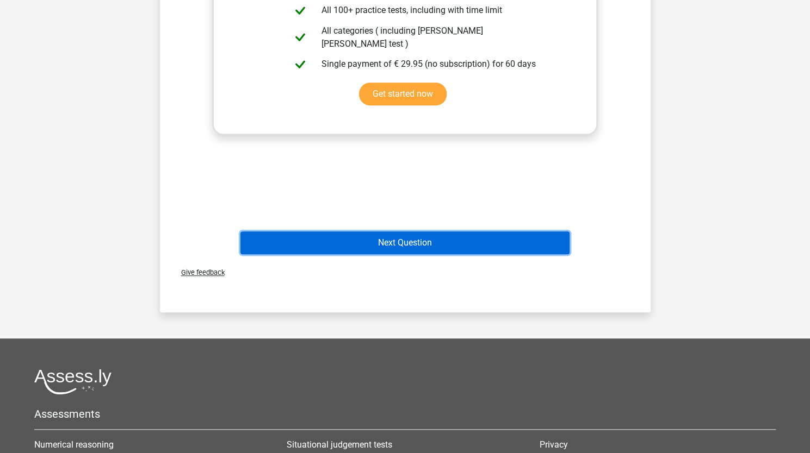
click at [359, 251] on button "Next Question" at bounding box center [404, 243] width 329 height 23
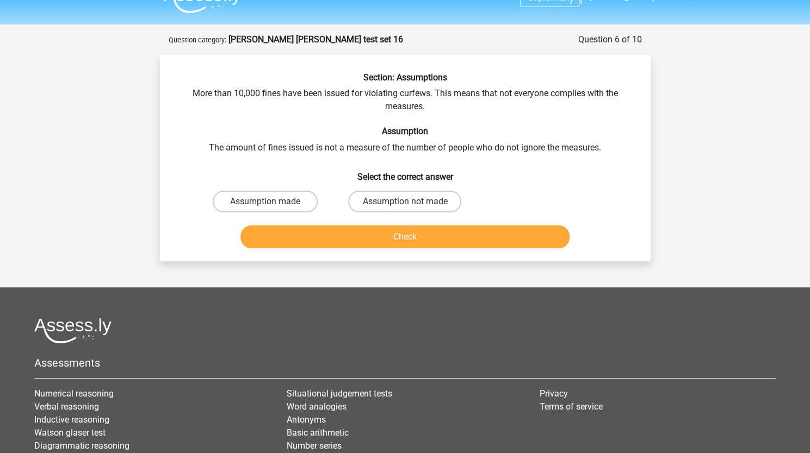
scroll to position [20, 0]
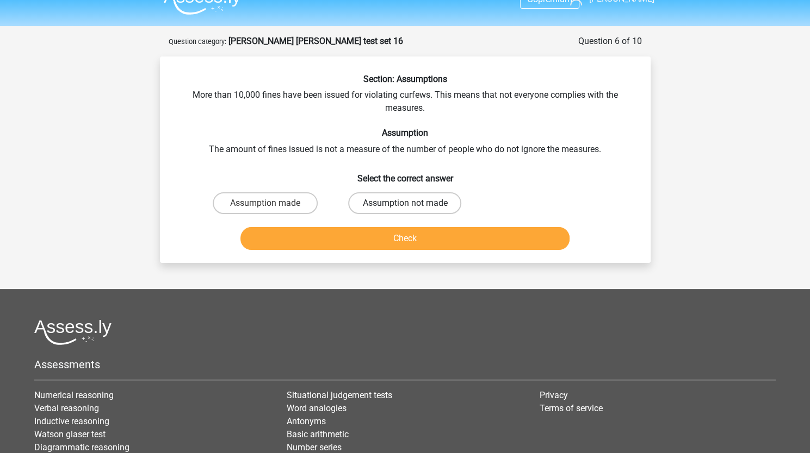
click at [399, 204] on label "Assumption not made" at bounding box center [404, 203] width 113 height 22
click at [405, 204] on input "Assumption not made" at bounding box center [408, 206] width 7 height 7
radio input "true"
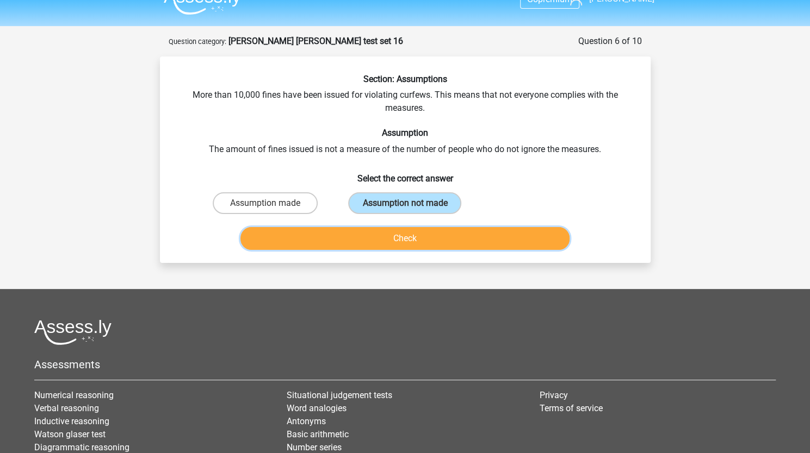
click at [395, 242] on button "Check" at bounding box center [404, 238] width 329 height 23
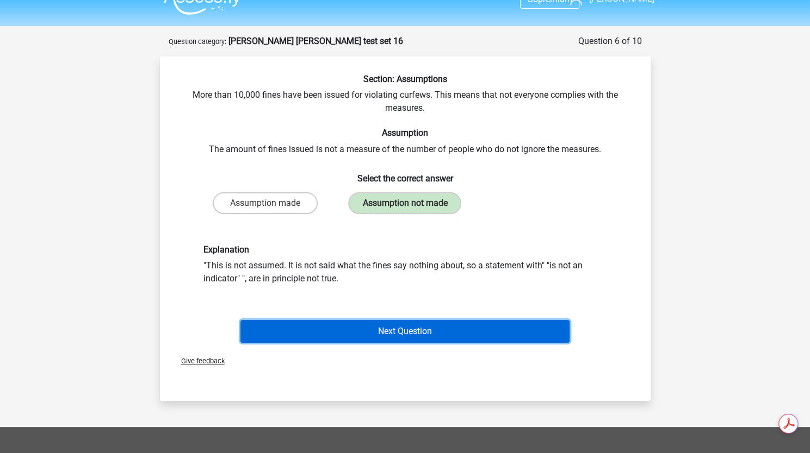
scroll to position [0, 0]
click at [411, 329] on button "Next Question" at bounding box center [404, 331] width 329 height 23
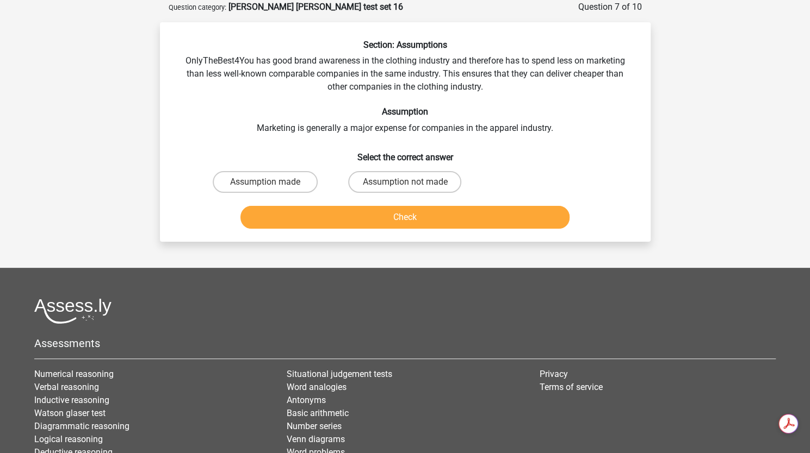
scroll to position [54, 0]
click at [410, 184] on input "Assumption not made" at bounding box center [408, 185] width 7 height 7
radio input "true"
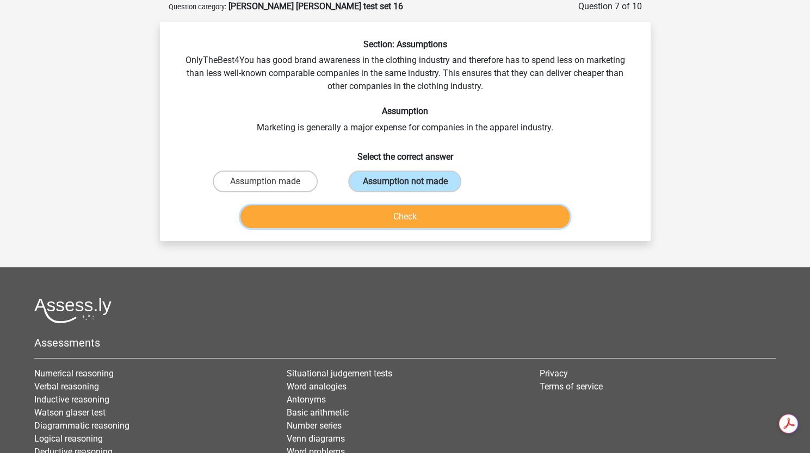
click at [414, 212] on button "Check" at bounding box center [404, 217] width 329 height 23
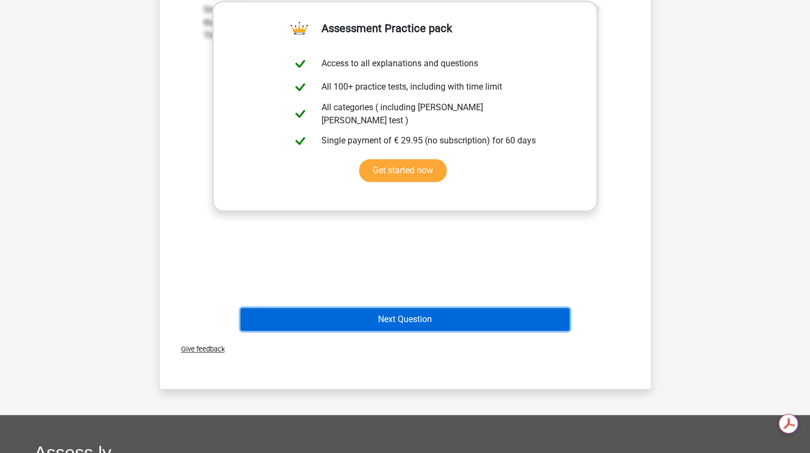
click at [380, 328] on button "Next Question" at bounding box center [404, 319] width 329 height 23
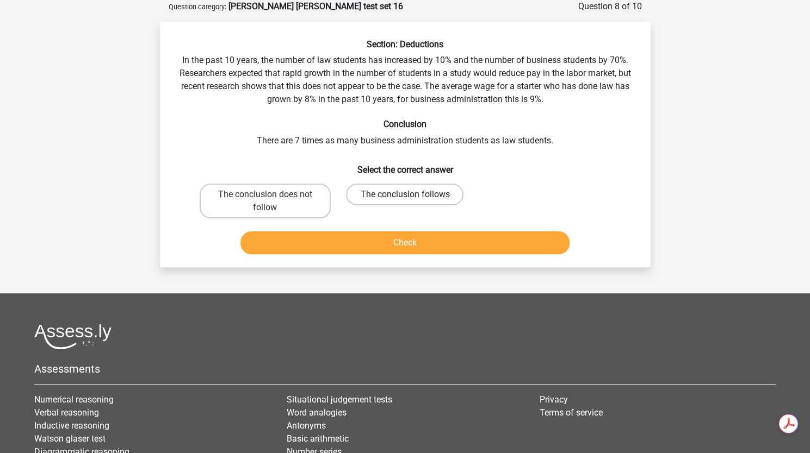
click at [428, 202] on label "The conclusion follows" at bounding box center [404, 195] width 117 height 22
click at [412, 202] on input "The conclusion follows" at bounding box center [408, 198] width 7 height 7
radio input "true"
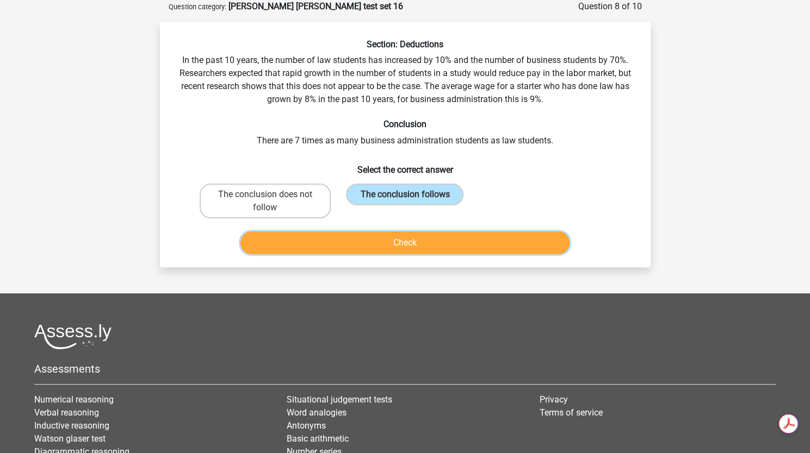
click at [430, 253] on button "Check" at bounding box center [404, 243] width 329 height 23
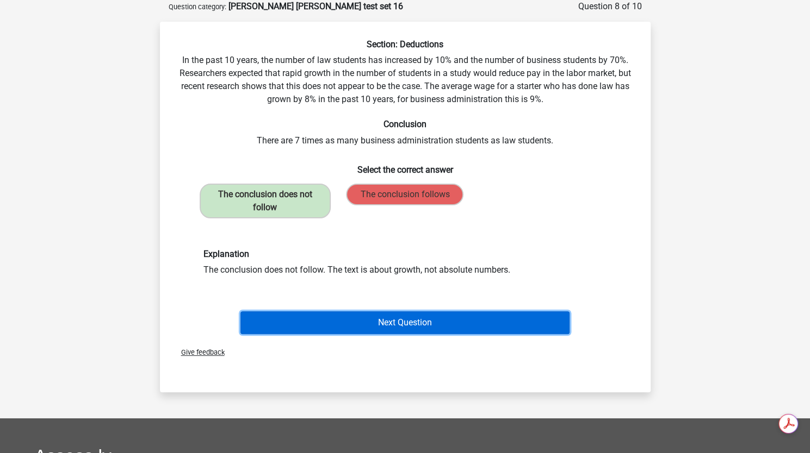
click at [529, 325] on button "Next Question" at bounding box center [404, 323] width 329 height 23
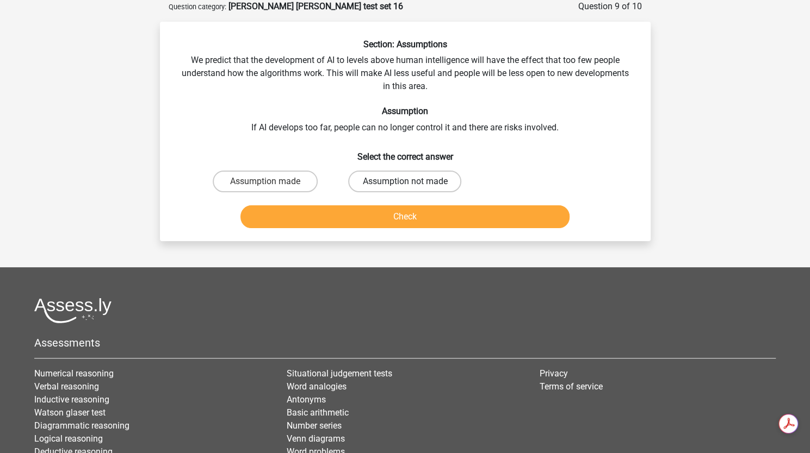
click at [353, 183] on label "Assumption not made" at bounding box center [404, 182] width 113 height 22
click at [405, 183] on input "Assumption not made" at bounding box center [408, 185] width 7 height 7
radio input "true"
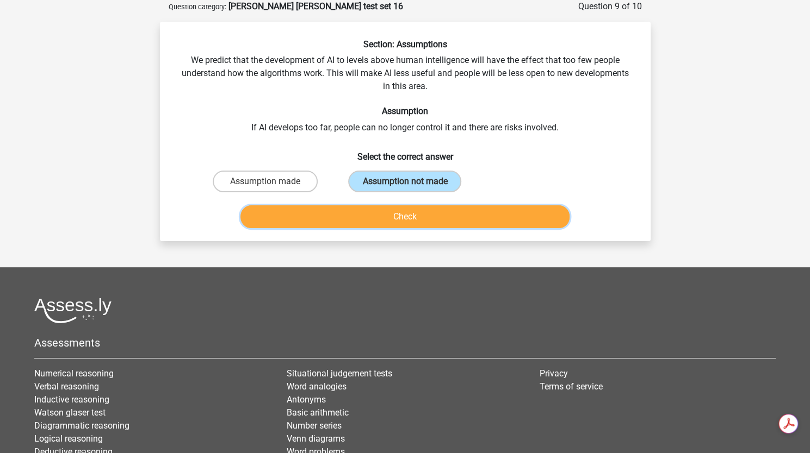
click at [363, 222] on button "Check" at bounding box center [404, 217] width 329 height 23
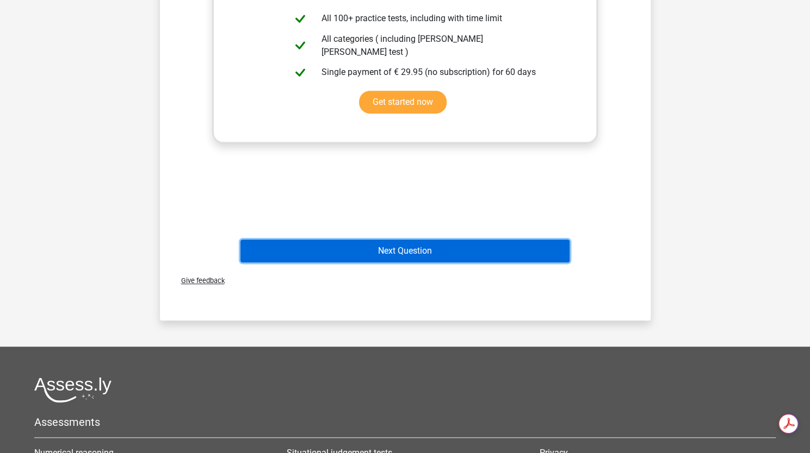
click at [387, 259] on button "Next Question" at bounding box center [404, 251] width 329 height 23
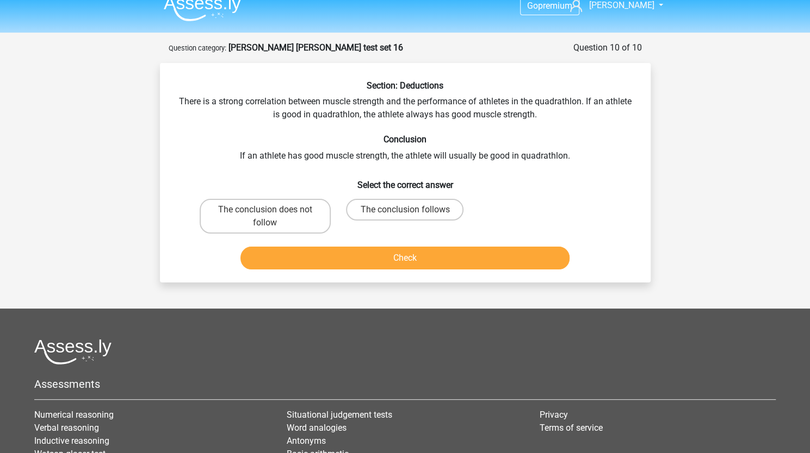
scroll to position [0, 0]
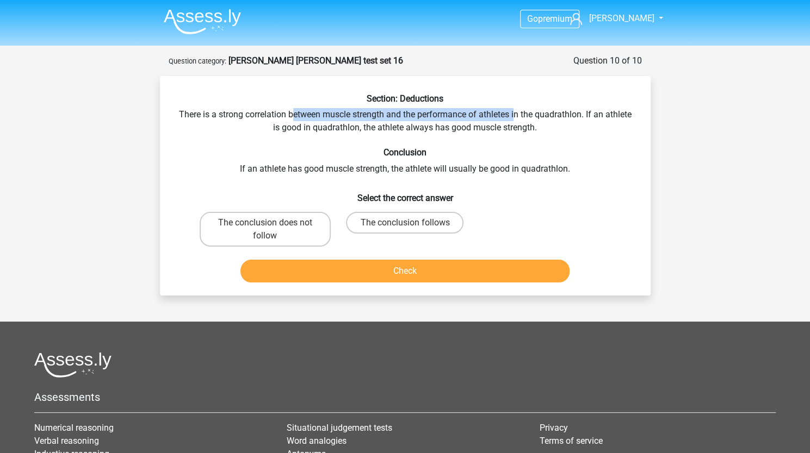
drag, startPoint x: 307, startPoint y: 110, endPoint x: 529, endPoint y: 114, distance: 221.9
click at [529, 114] on div "Section: Deductions There is a strong correlation between muscle strength and t…" at bounding box center [405, 191] width 482 height 194
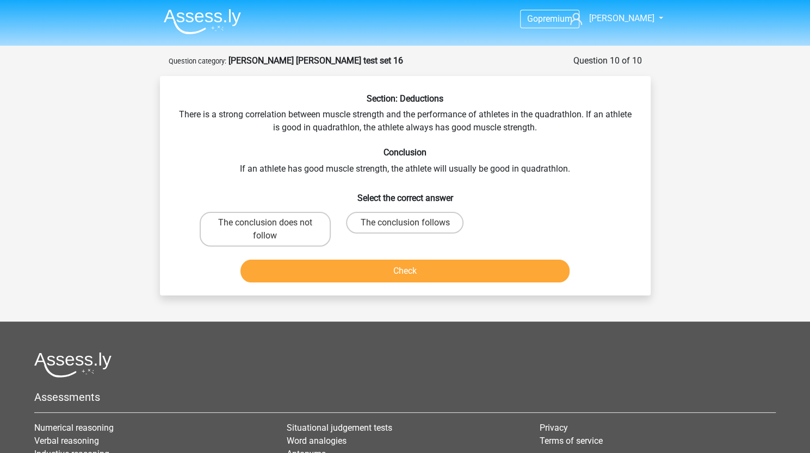
drag, startPoint x: 263, startPoint y: 134, endPoint x: 385, endPoint y: 132, distance: 122.4
click at [385, 132] on div "Section: Deductions There is a strong correlation between muscle strength and t…" at bounding box center [405, 191] width 482 height 194
drag, startPoint x: 384, startPoint y: 130, endPoint x: 539, endPoint y: 128, distance: 155.0
click at [539, 128] on div "Section: Deductions There is a strong correlation between muscle strength and t…" at bounding box center [405, 191] width 482 height 194
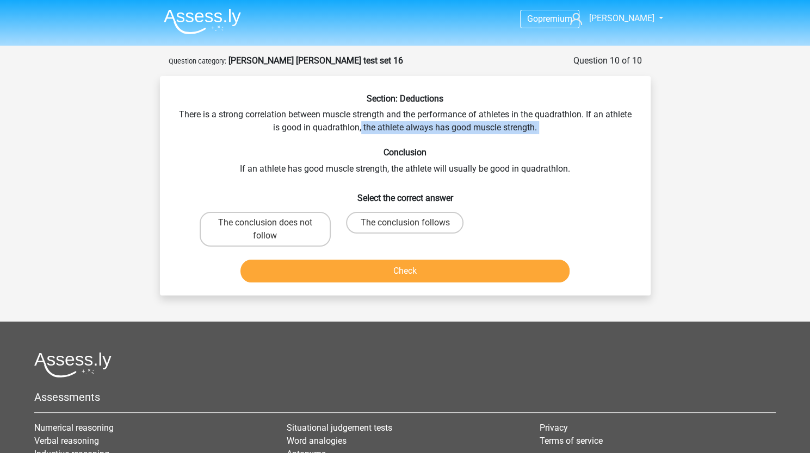
drag, startPoint x: 375, startPoint y: 131, endPoint x: 535, endPoint y: 145, distance: 161.0
click at [535, 145] on div "Section: Deductions There is a strong correlation between muscle strength and t…" at bounding box center [405, 191] width 482 height 194
drag, startPoint x: 237, startPoint y: 167, endPoint x: 327, endPoint y: 159, distance: 90.6
drag, startPoint x: 327, startPoint y: 159, endPoint x: 299, endPoint y: 141, distance: 33.5
click at [299, 141] on div "Section: Deductions There is a strong correlation between muscle strength and t…" at bounding box center [405, 191] width 482 height 194
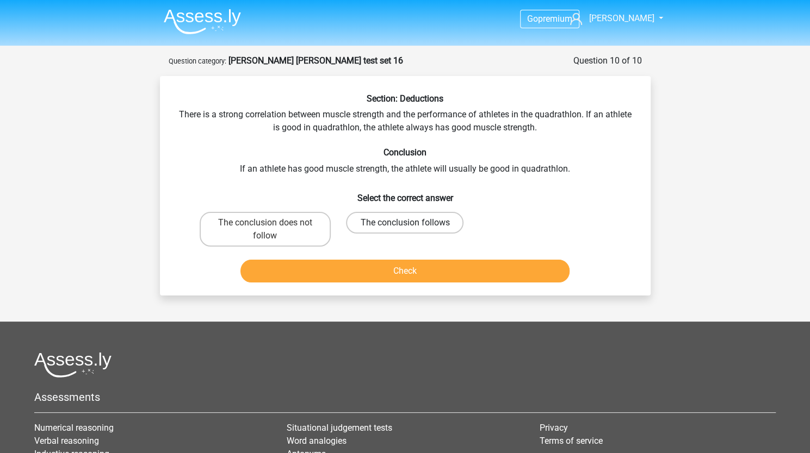
click at [419, 215] on label "The conclusion follows" at bounding box center [404, 223] width 117 height 22
click at [412, 223] on input "The conclusion follows" at bounding box center [408, 226] width 7 height 7
radio input "true"
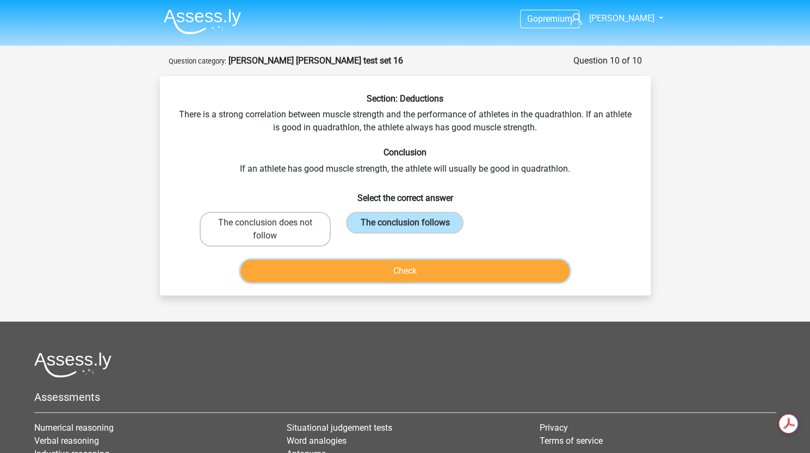
click at [418, 273] on button "Check" at bounding box center [404, 271] width 329 height 23
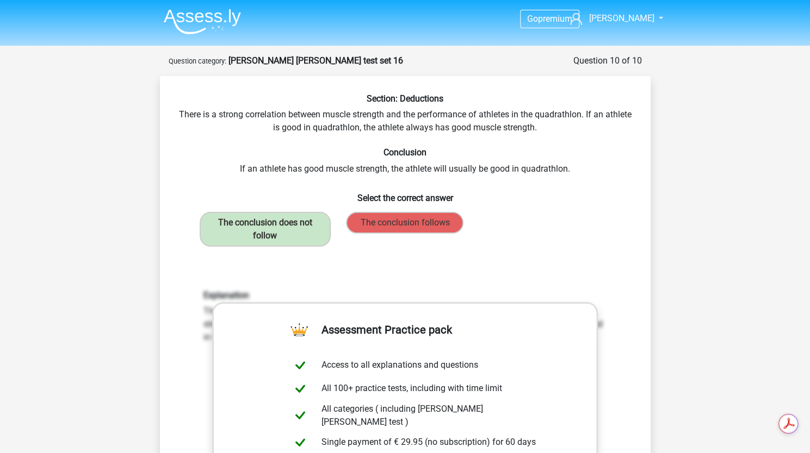
click at [587, 170] on div "Section: Deductions There is a strong correlation between muscle strength and t…" at bounding box center [405, 366] width 482 height 544
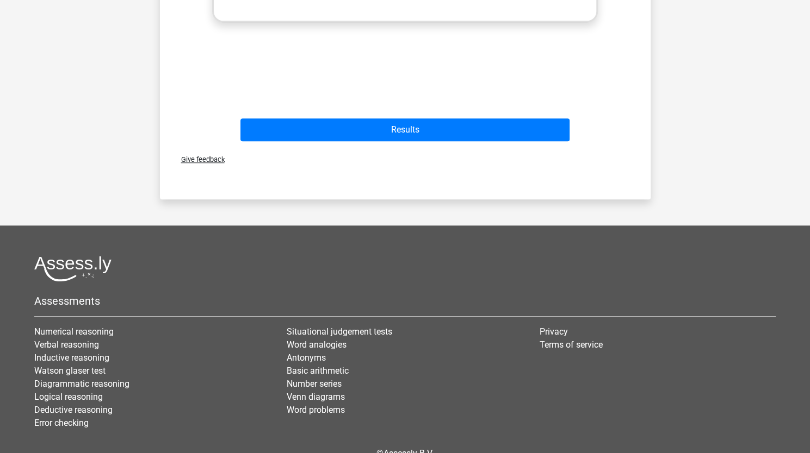
scroll to position [493, 0]
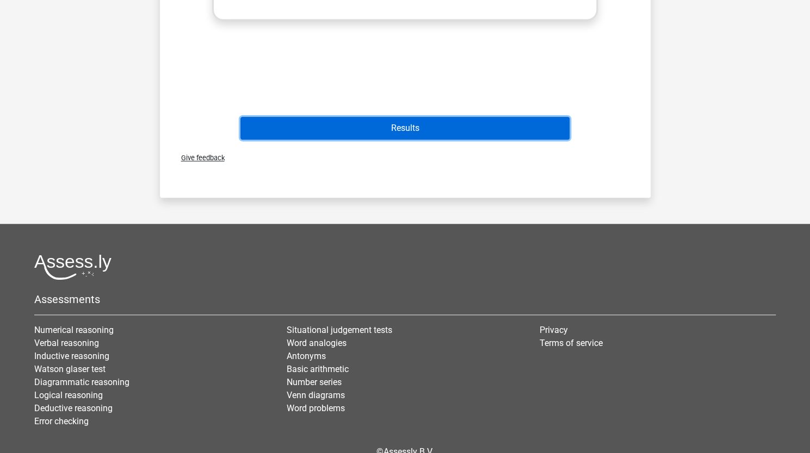
click at [285, 134] on button "Results" at bounding box center [404, 128] width 329 height 23
